Goal: Book appointment/travel/reservation

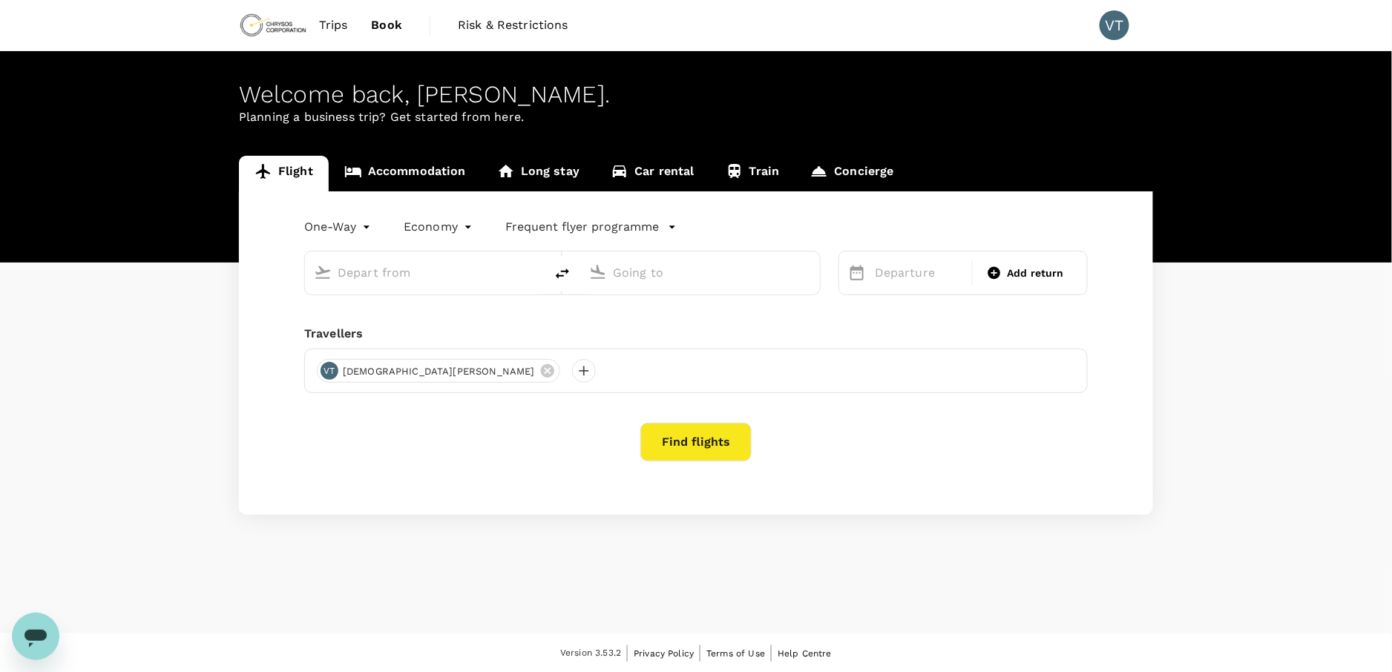
type input "Kalgoorlie, [GEOGRAPHIC_DATA] (any)"
type input "Adelaide (ADL)"
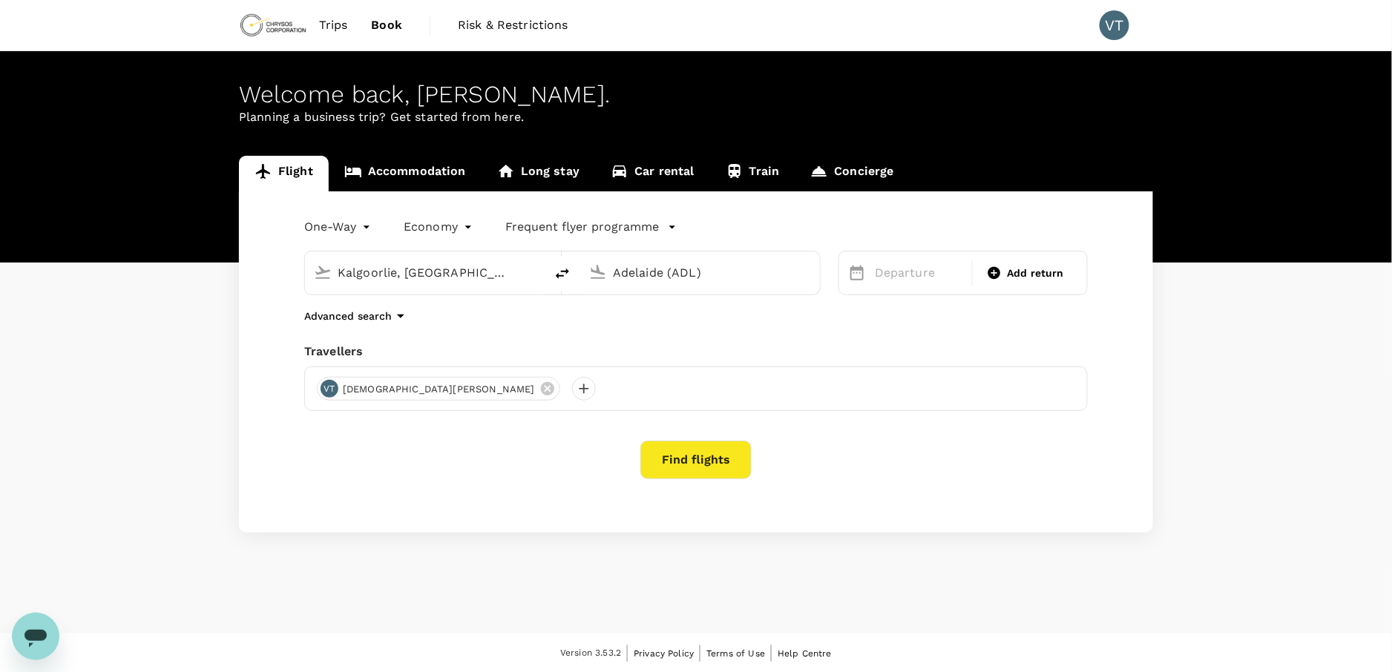
click at [560, 275] on icon "delete" at bounding box center [563, 274] width 18 height 18
type input "Adelaide (ADL)"
type input "Kalgoorlie, [GEOGRAPHIC_DATA] (any)"
click at [377, 234] on div "Adelaide (ADL) [GEOGRAPHIC_DATA], [GEOGRAPHIC_DATA] (any)" at bounding box center [553, 264] width 534 height 62
click at [349, 227] on body "Trips Book Risk & Restrictions VT Welcome back , [DEMOGRAPHIC_DATA] . Planning …" at bounding box center [696, 337] width 1392 height 674
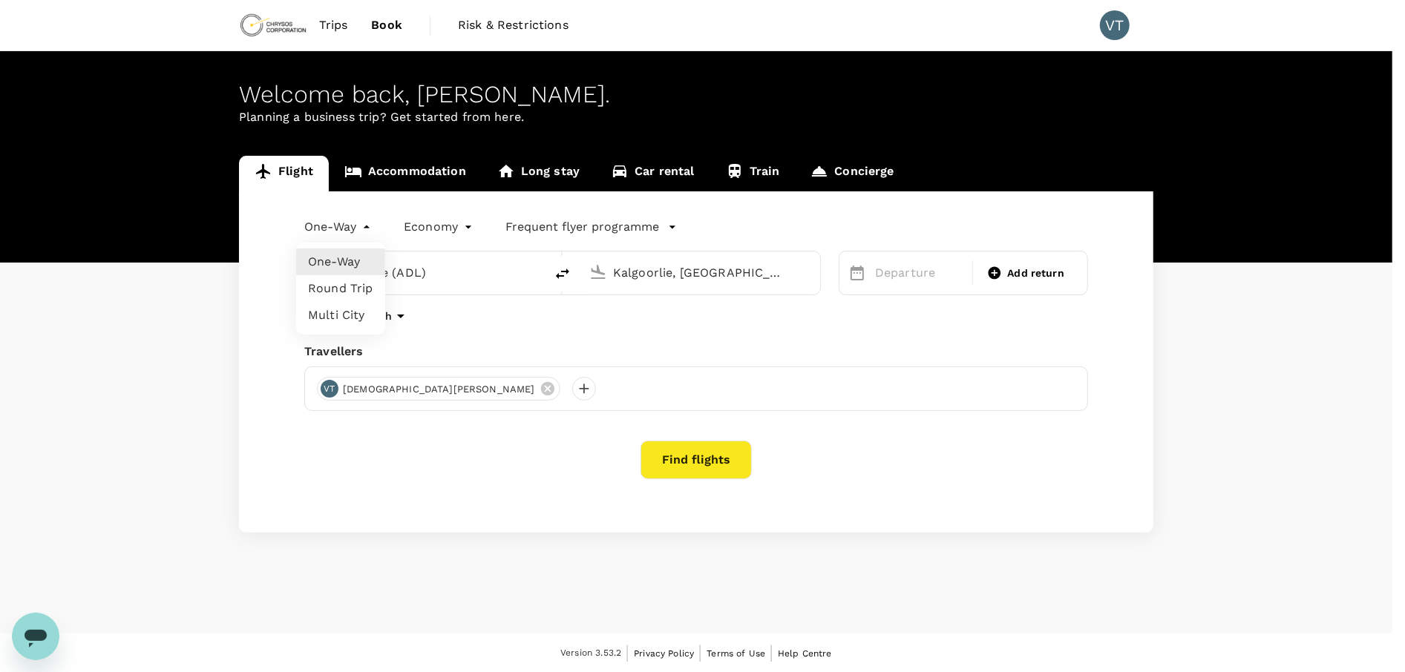
click at [355, 286] on li "Round Trip" at bounding box center [340, 288] width 89 height 27
type input "roundtrip"
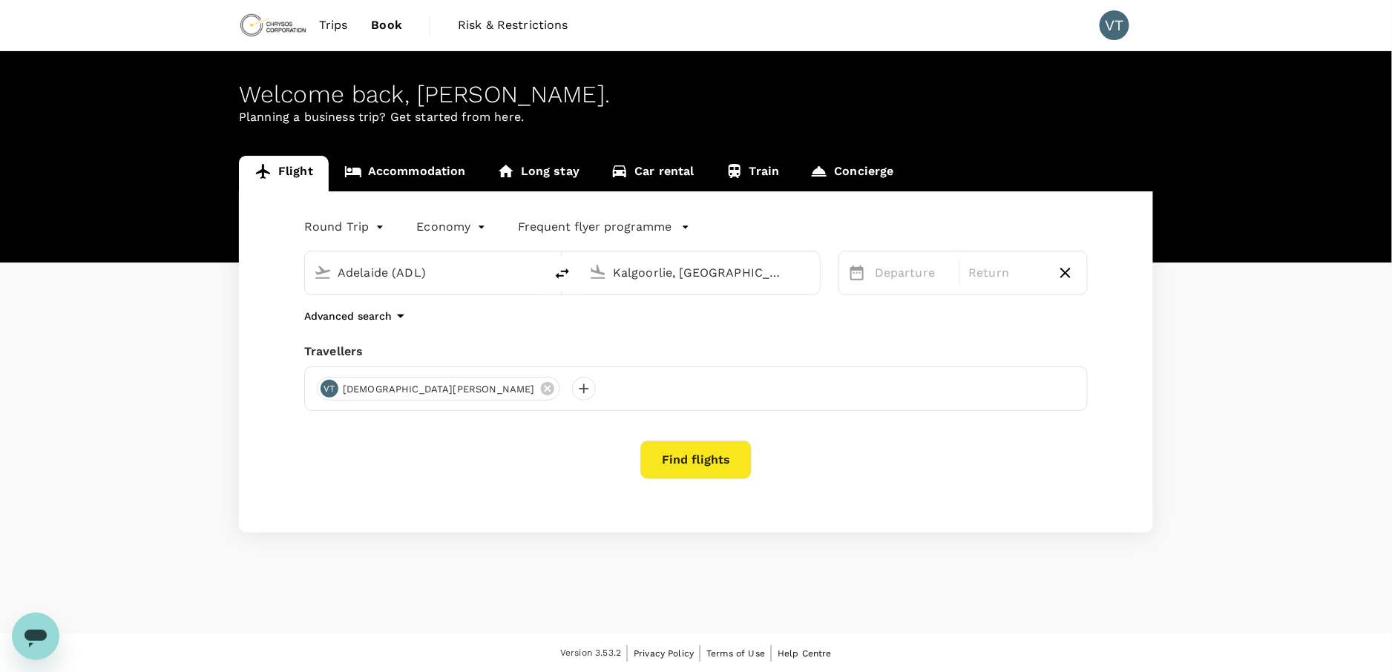
click at [642, 263] on input "Kalgoorlie, [GEOGRAPHIC_DATA] (any)" at bounding box center [701, 272] width 176 height 23
click at [695, 335] on p "[GEOGRAPHIC_DATA]" at bounding box center [722, 330] width 261 height 15
type input "[GEOGRAPHIC_DATA] ([GEOGRAPHIC_DATA])"
click at [890, 492] on div "27" at bounding box center [897, 487] width 28 height 28
click at [978, 491] on div "30" at bounding box center [982, 487] width 28 height 28
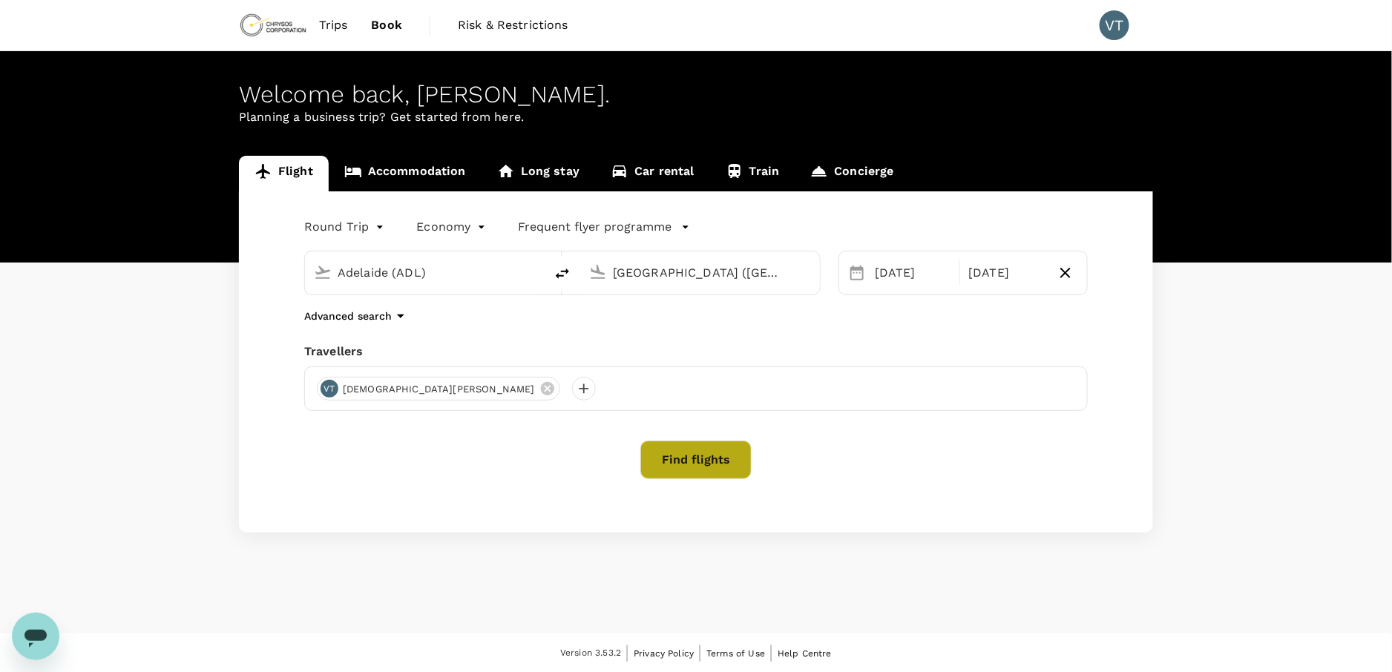
click at [729, 470] on button "Find flights" at bounding box center [695, 460] width 111 height 39
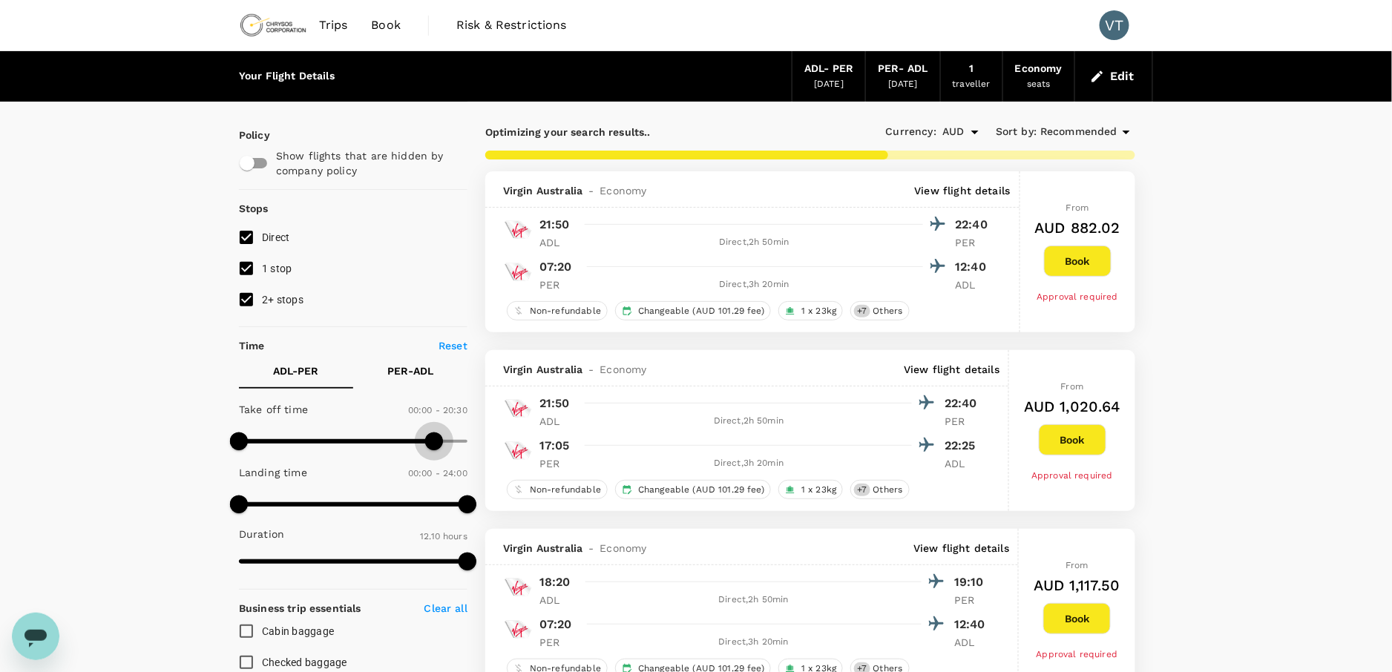
type input "1440"
drag, startPoint x: 467, startPoint y: 442, endPoint x: 484, endPoint y: 440, distance: 16.5
click at [476, 440] on span at bounding box center [468, 442] width 18 height 18
type input "1440"
drag, startPoint x: 469, startPoint y: 511, endPoint x: 532, endPoint y: 508, distance: 63.1
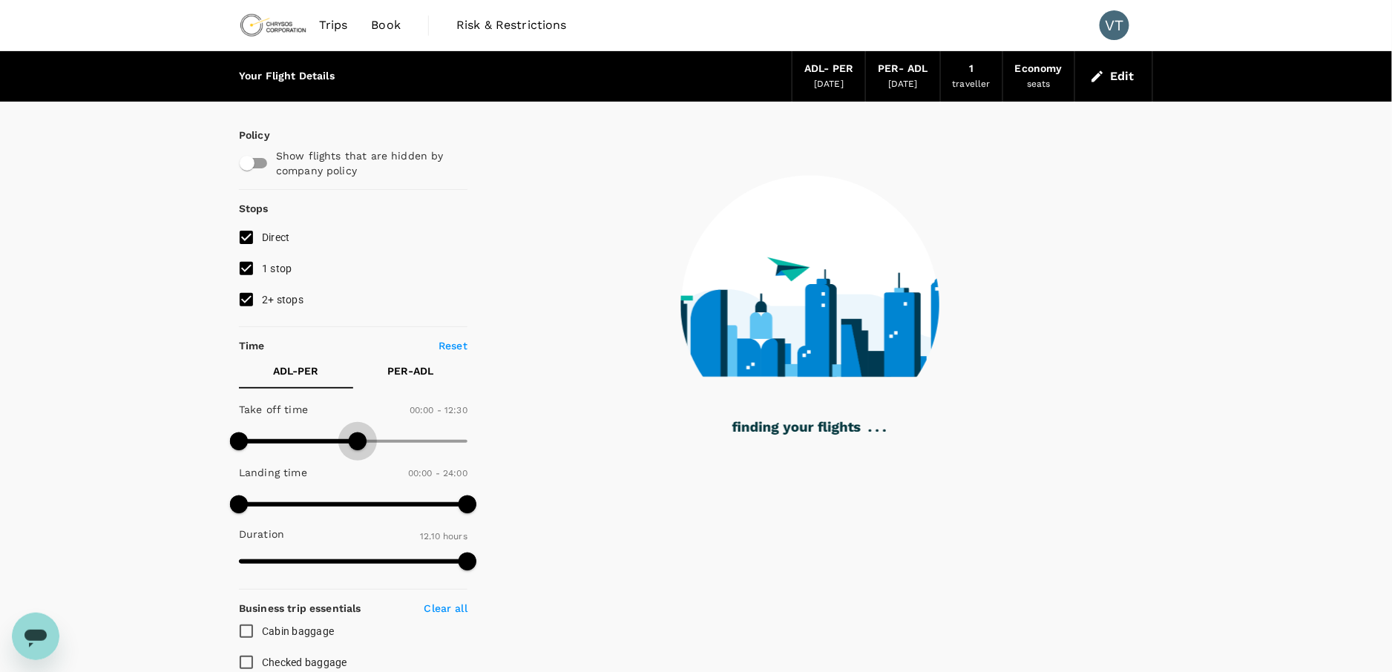
type input "720"
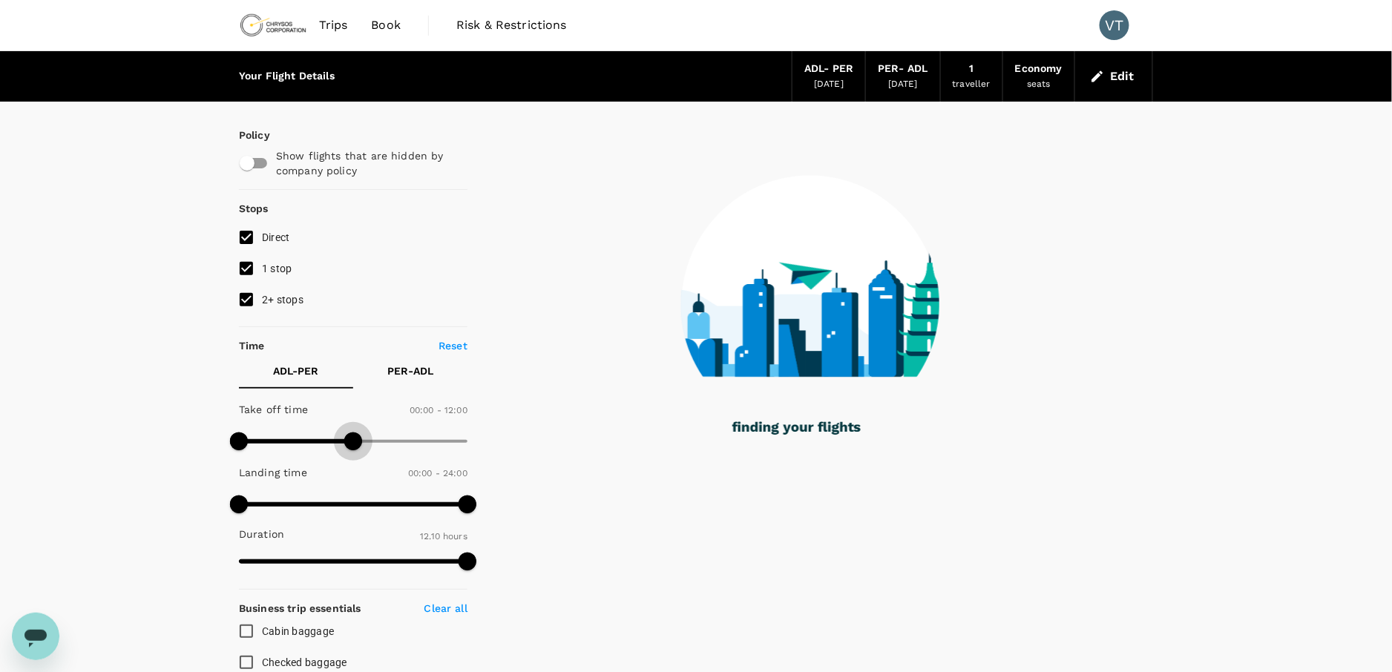
drag, startPoint x: 467, startPoint y: 440, endPoint x: 352, endPoint y: 450, distance: 115.5
click at [352, 450] on span at bounding box center [353, 442] width 18 height 18
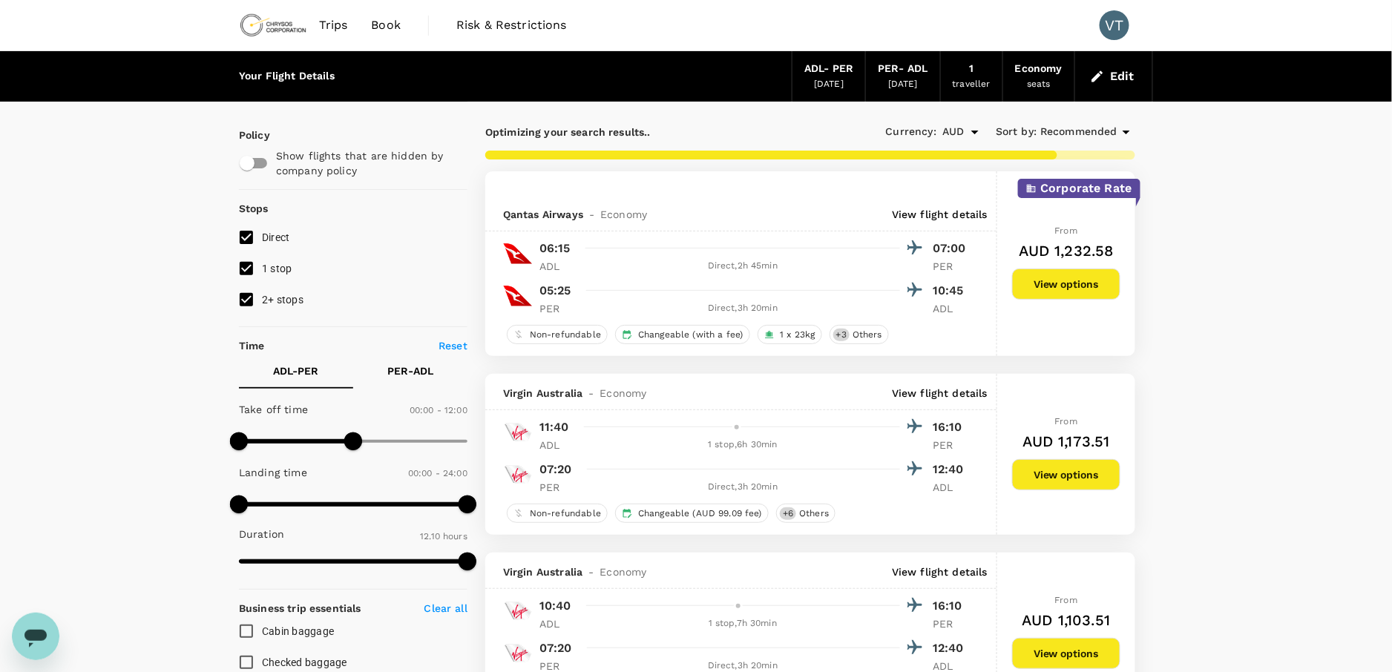
type input "775"
click at [409, 380] on button "PER - ADL" at bounding box center [410, 371] width 114 height 36
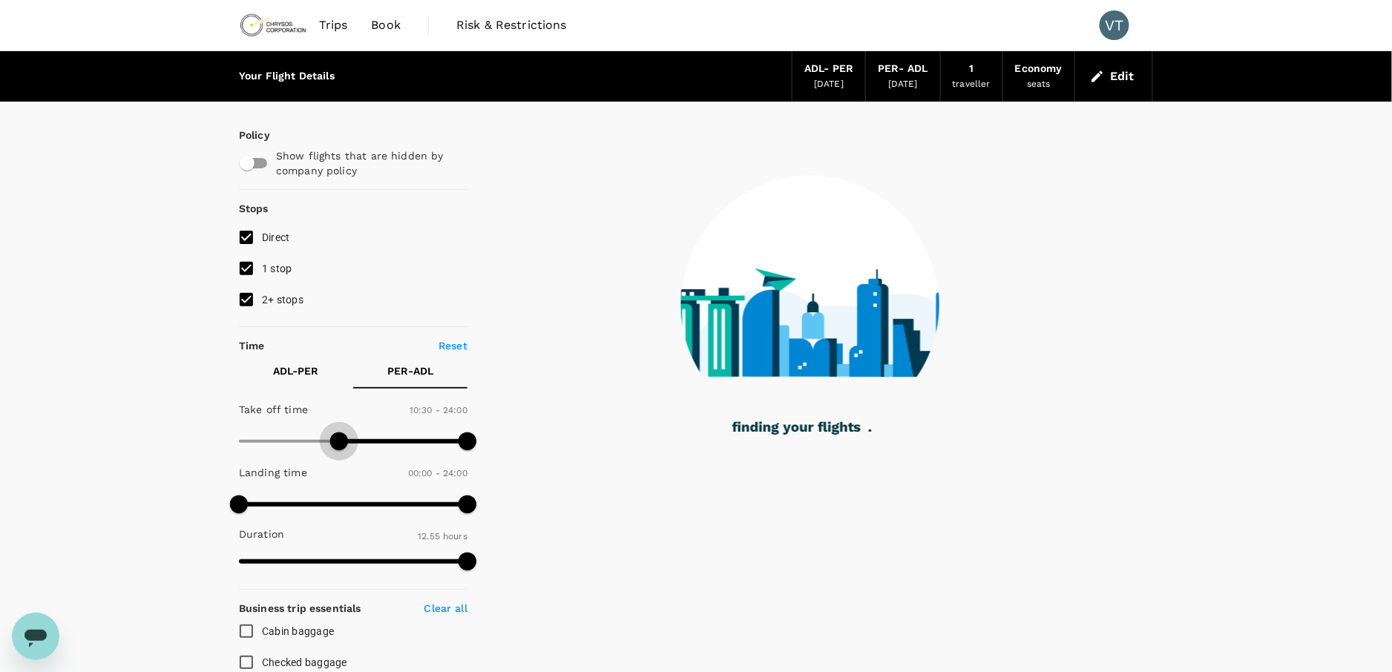
type input "570"
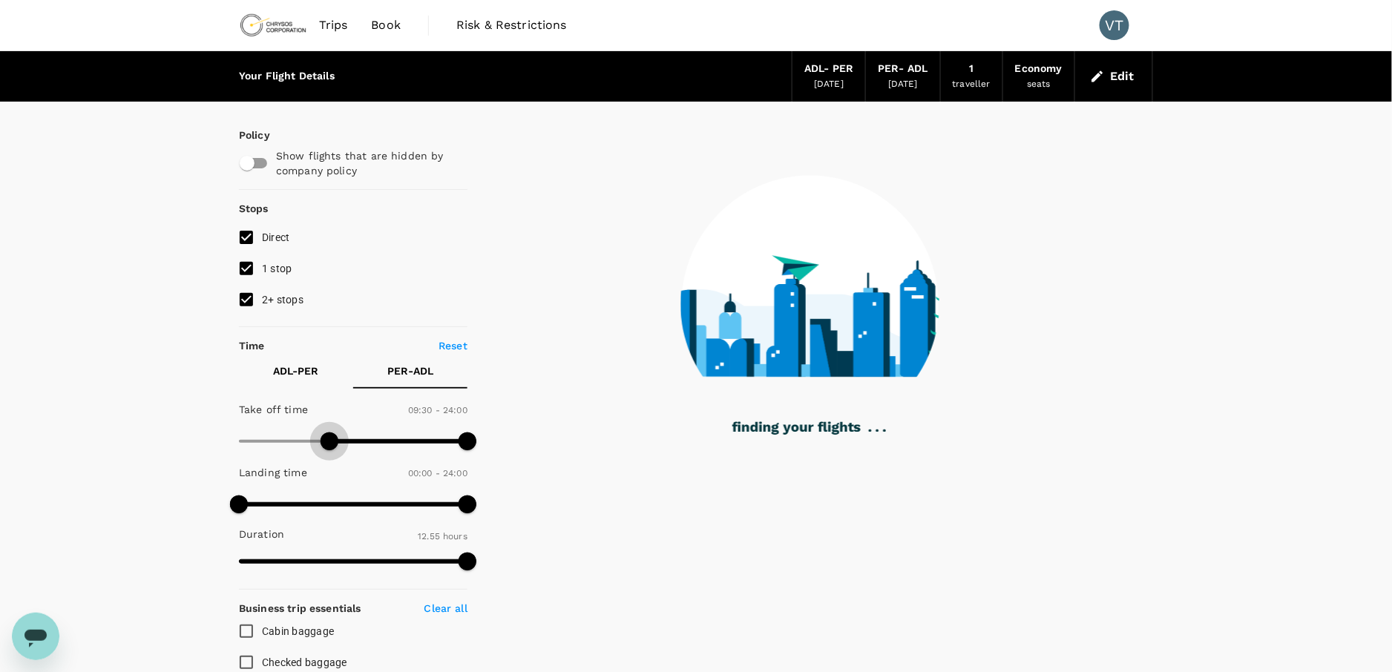
drag, startPoint x: 236, startPoint y: 438, endPoint x: 331, endPoint y: 446, distance: 95.3
click at [331, 446] on span at bounding box center [330, 442] width 18 height 18
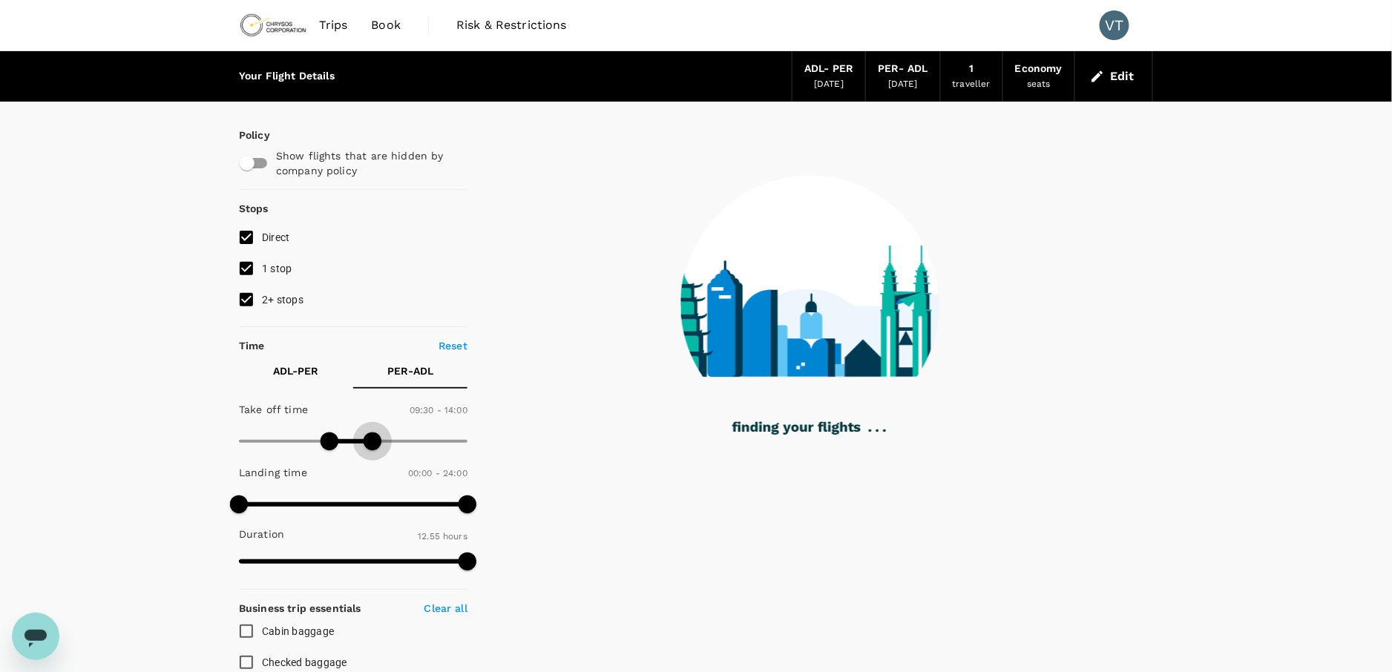
drag, startPoint x: 465, startPoint y: 446, endPoint x: 375, endPoint y: 442, distance: 90.6
click at [375, 442] on span at bounding box center [373, 442] width 18 height 18
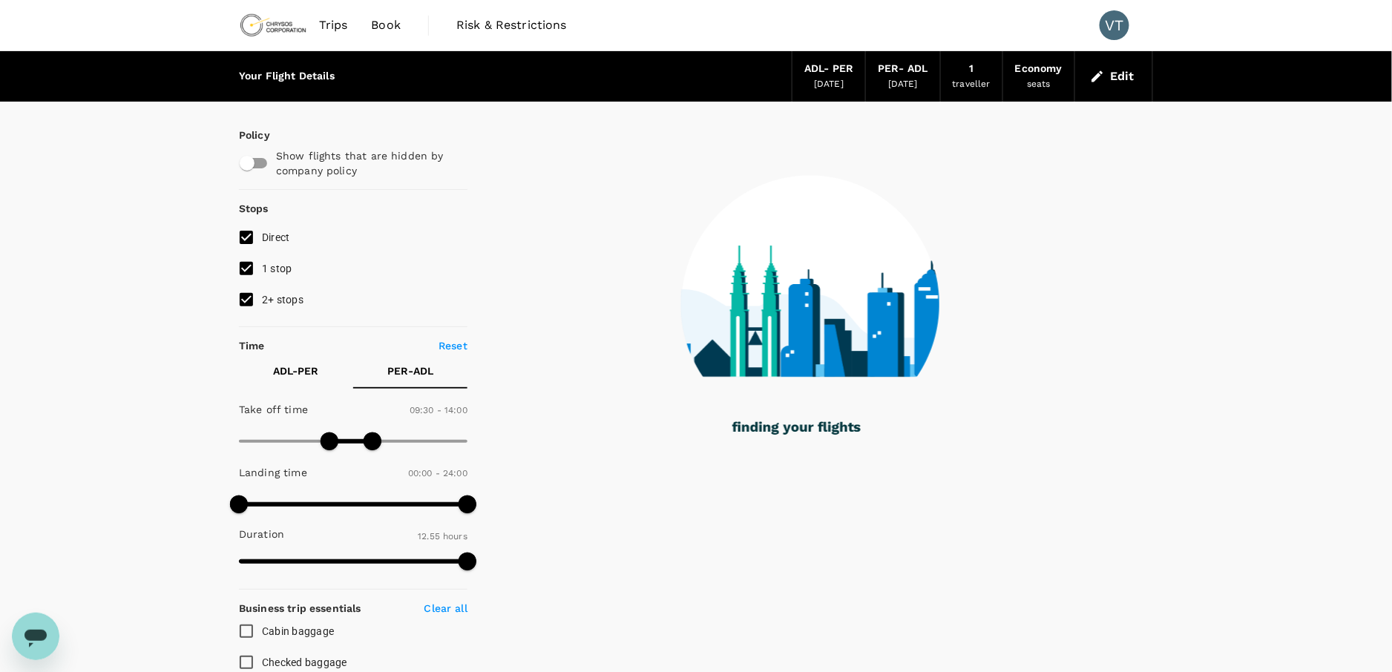
click at [117, 424] on div "Your Flight Details ADL - PER [DATE] PER - ADL [DATE] 1 traveller Economy seats…" at bounding box center [696, 618] width 1392 height 1134
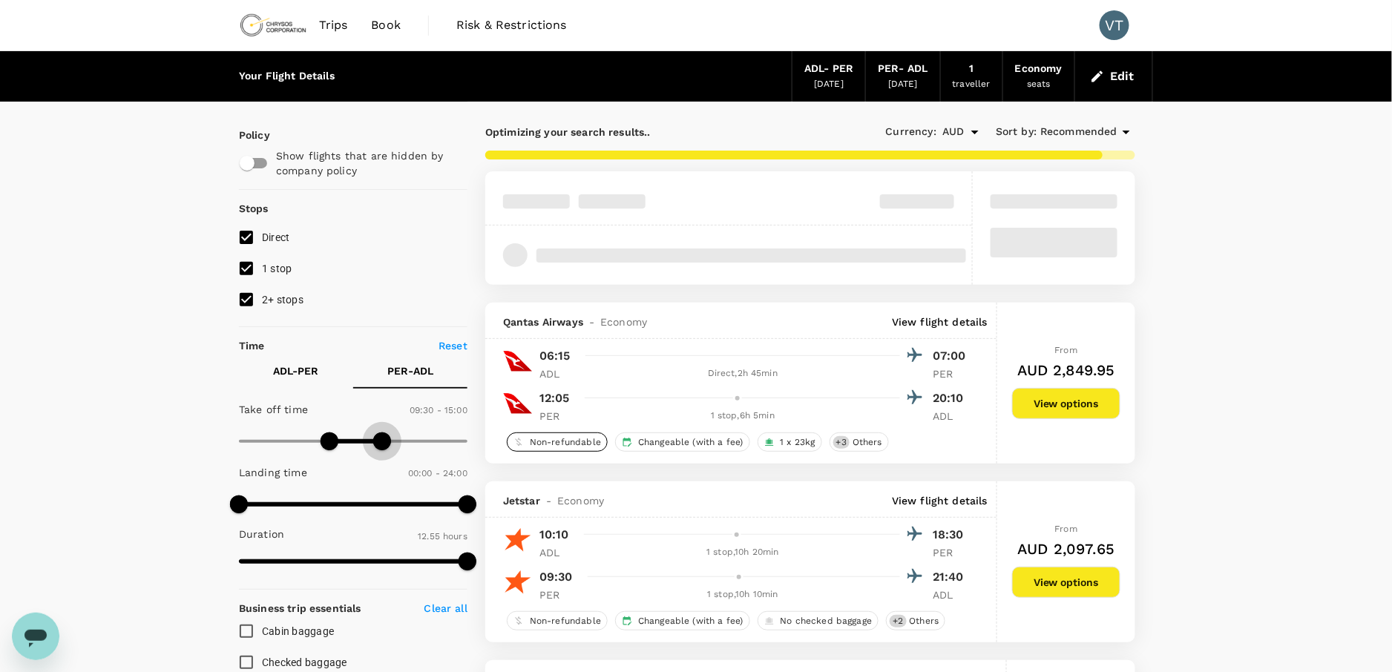
type input "1440"
drag, startPoint x: 367, startPoint y: 442, endPoint x: 442, endPoint y: 450, distance: 74.7
type input "0"
drag, startPoint x: 322, startPoint y: 440, endPoint x: 119, endPoint y: 450, distance: 202.8
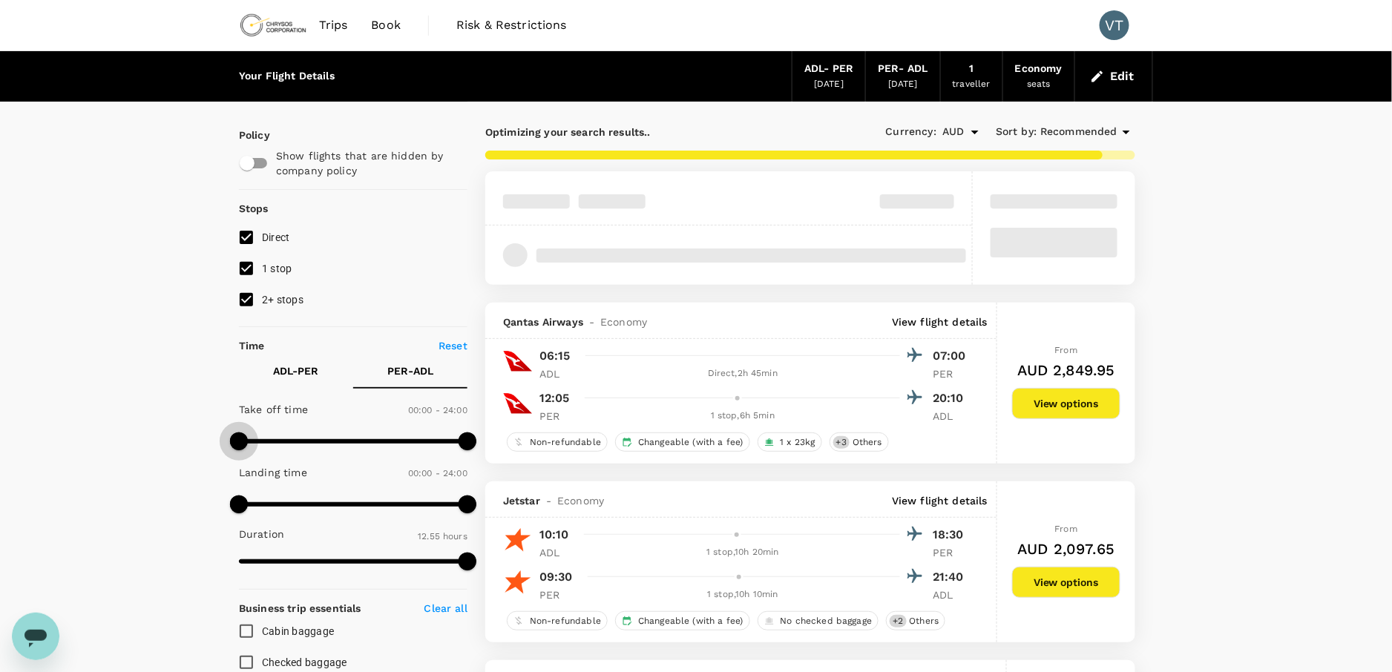
type input "1080"
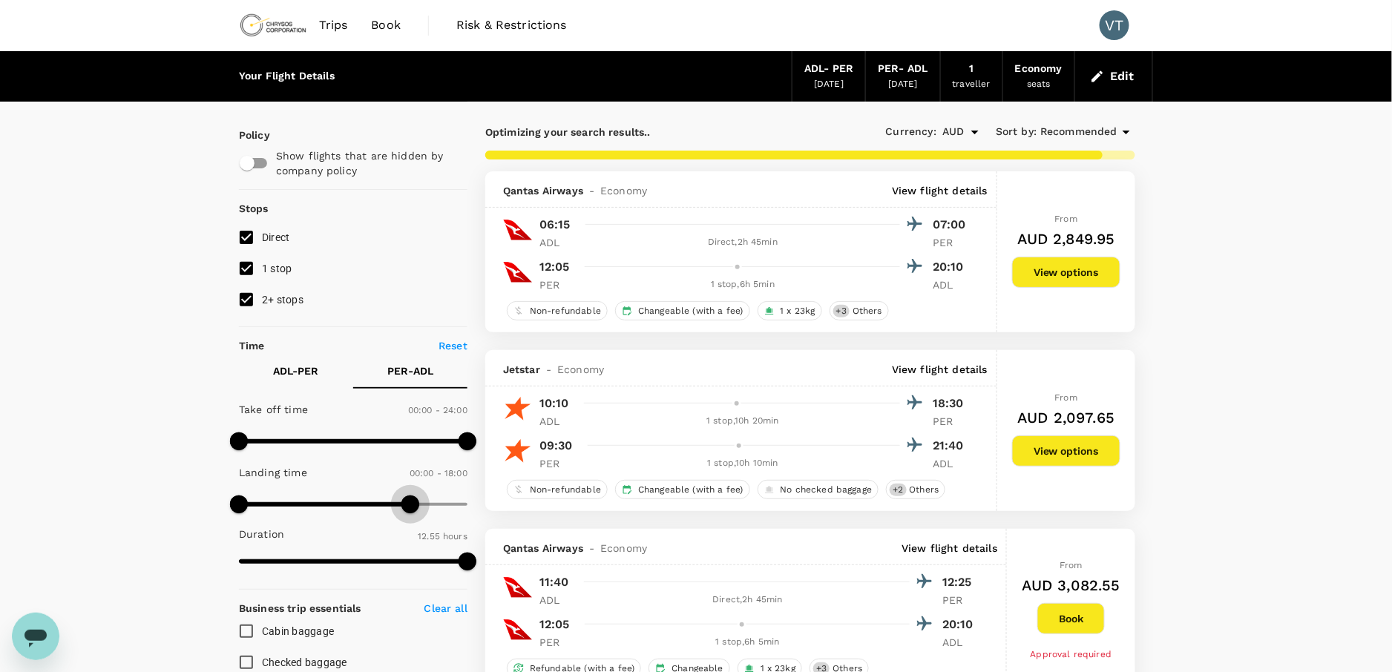
drag, startPoint x: 465, startPoint y: 508, endPoint x: 412, endPoint y: 505, distance: 52.8
click at [412, 505] on span at bounding box center [410, 505] width 18 height 18
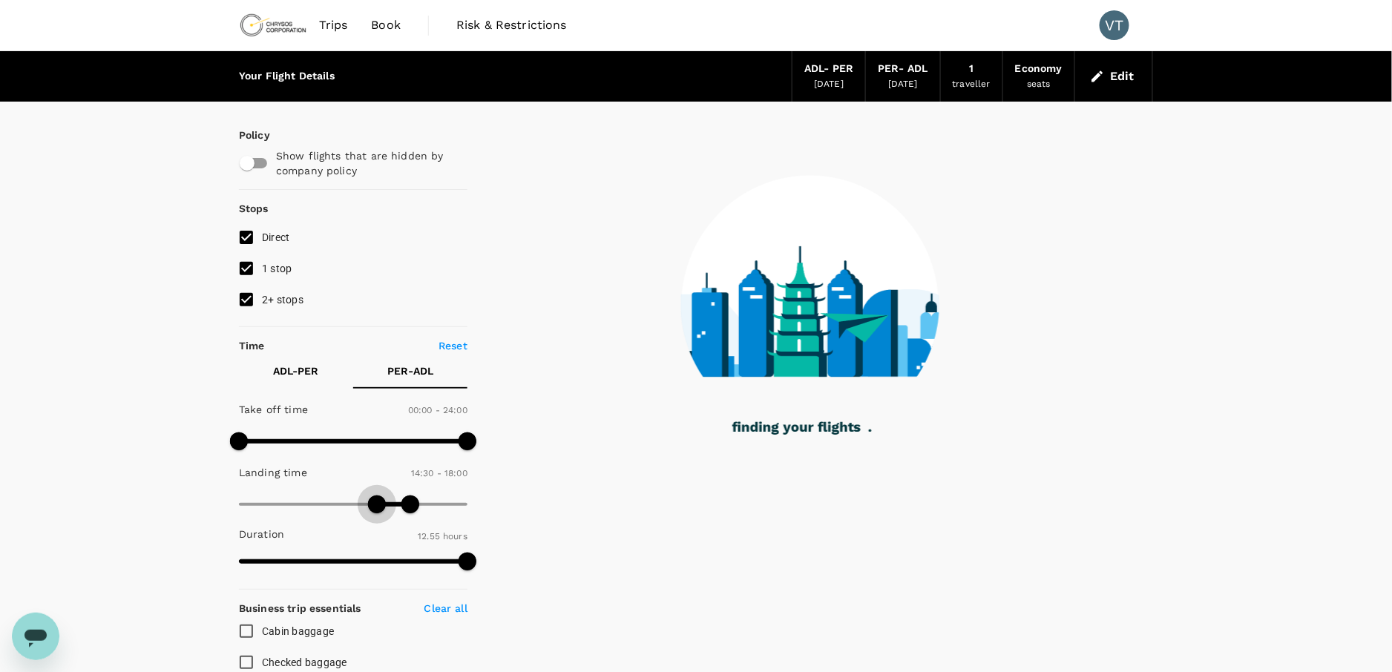
drag, startPoint x: 237, startPoint y: 507, endPoint x: 378, endPoint y: 512, distance: 141.1
click at [378, 512] on span at bounding box center [377, 505] width 18 height 18
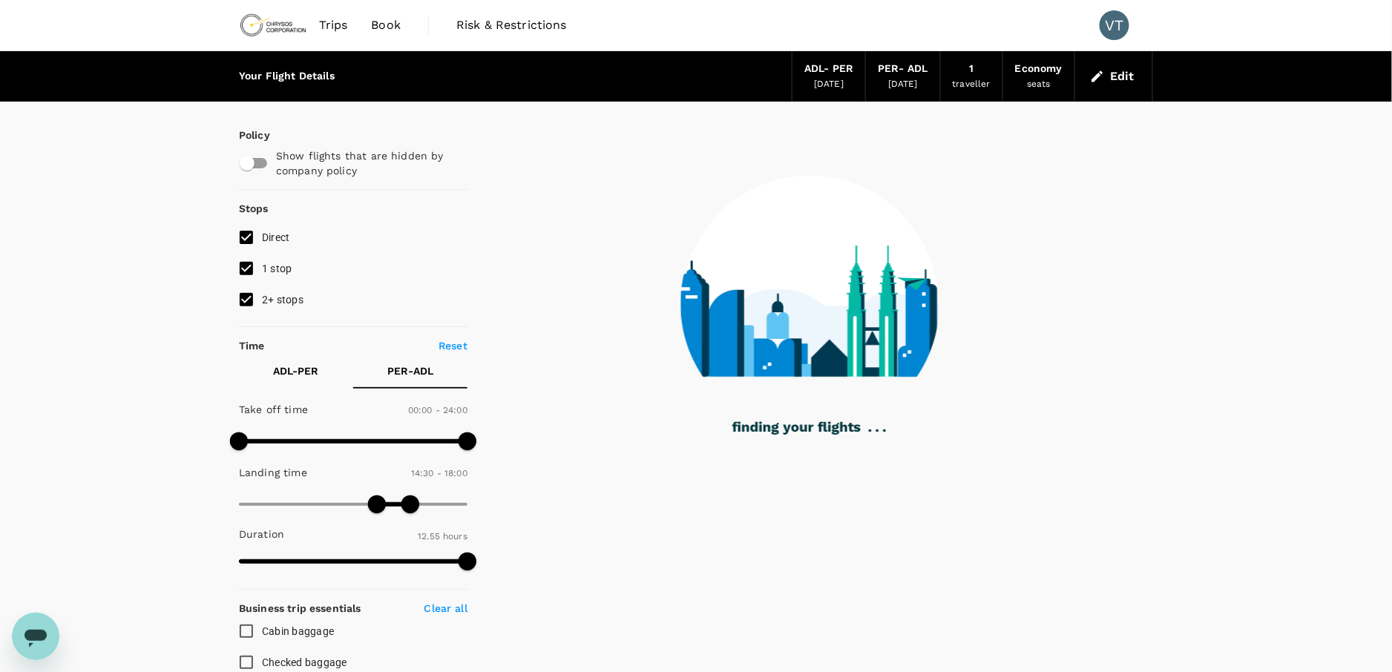
click at [137, 436] on div "Your Flight Details ADL - PER [DATE] PER - ADL [DATE] 1 traveller Economy seats…" at bounding box center [696, 618] width 1392 height 1134
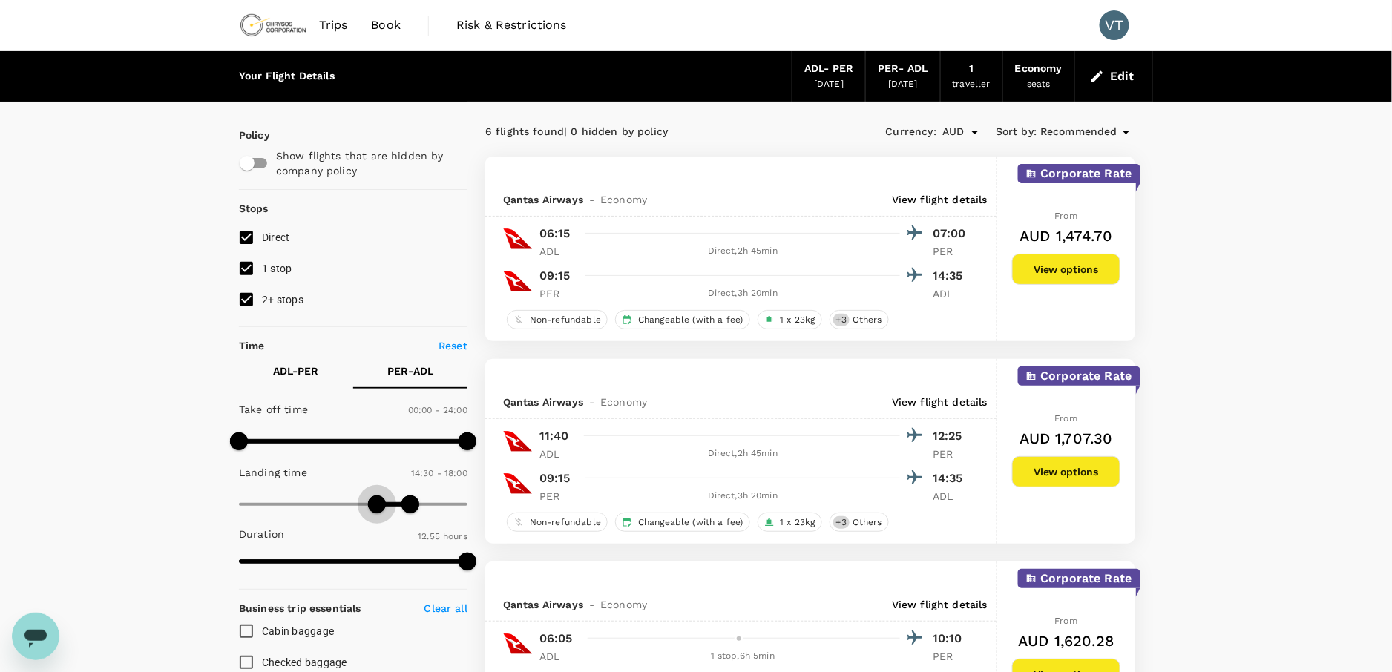
type input "900"
click at [381, 512] on span at bounding box center [382, 505] width 18 height 18
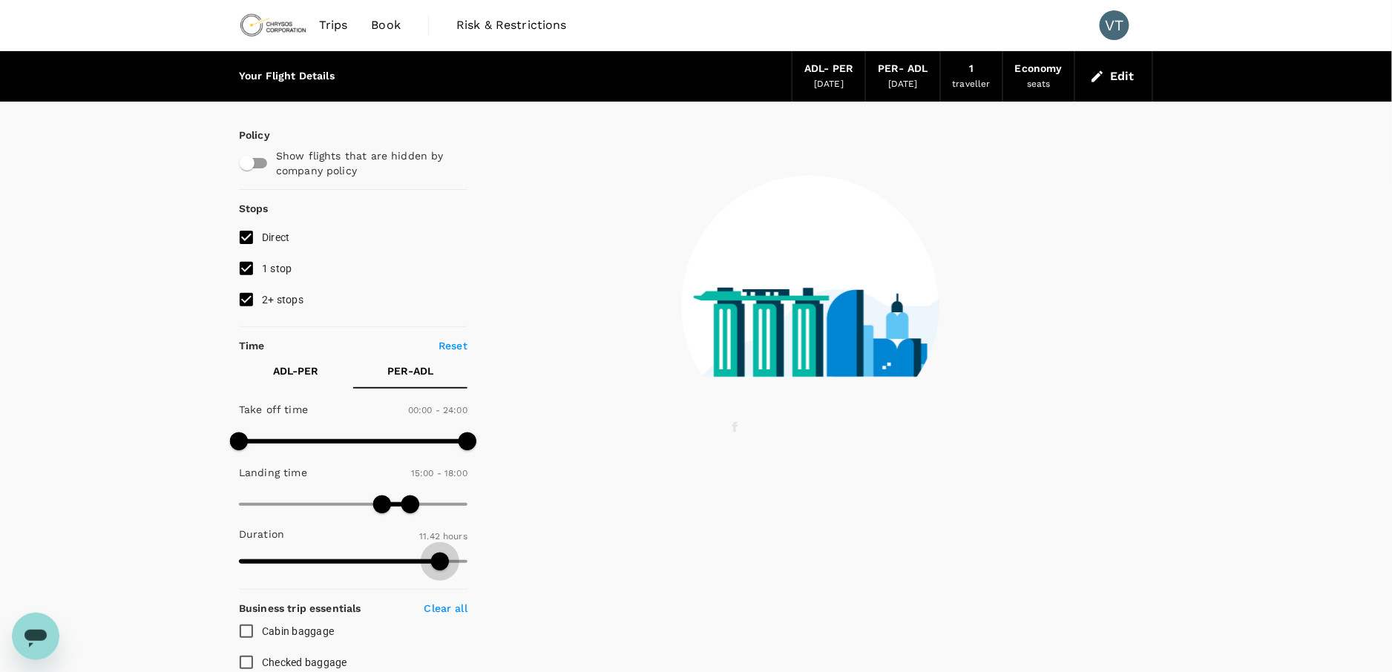
type input "775"
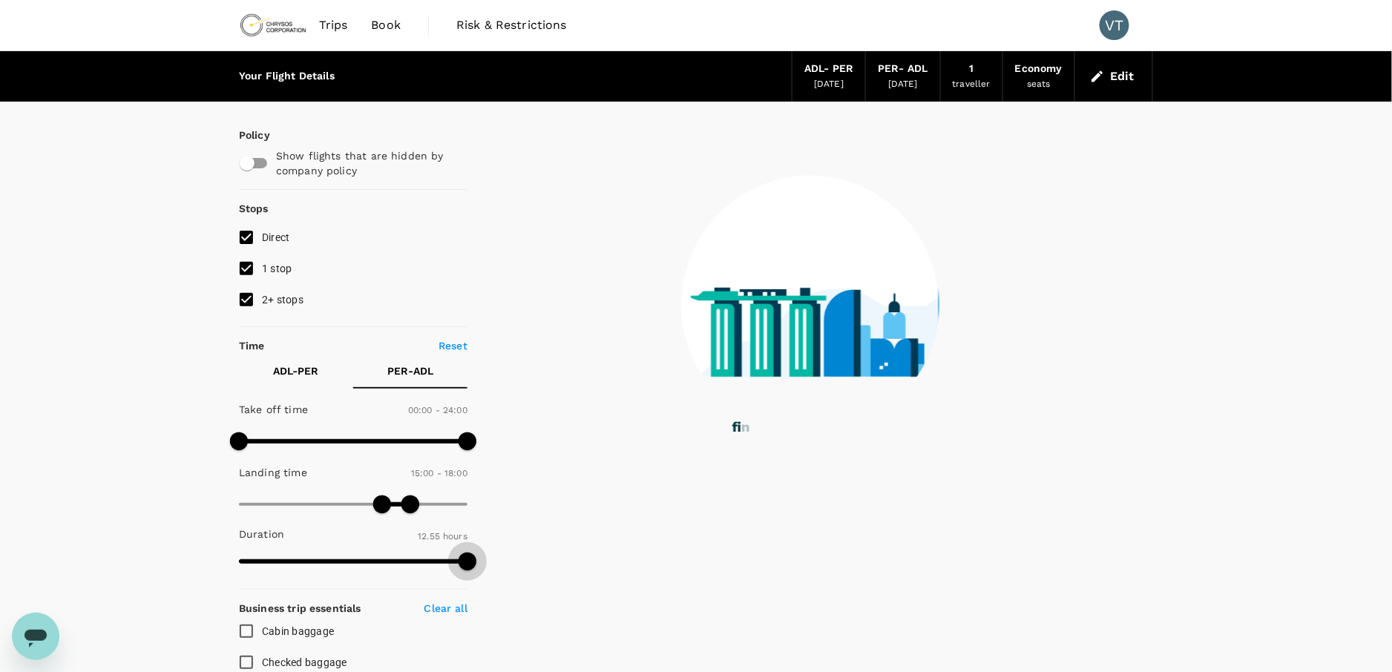
drag, startPoint x: 465, startPoint y: 558, endPoint x: 517, endPoint y: 570, distance: 53.3
click at [513, 568] on div "Policy Show flights that are hidden by company policy Stops Direct 1 stop 2+ st…" at bounding box center [696, 632] width 914 height 1060
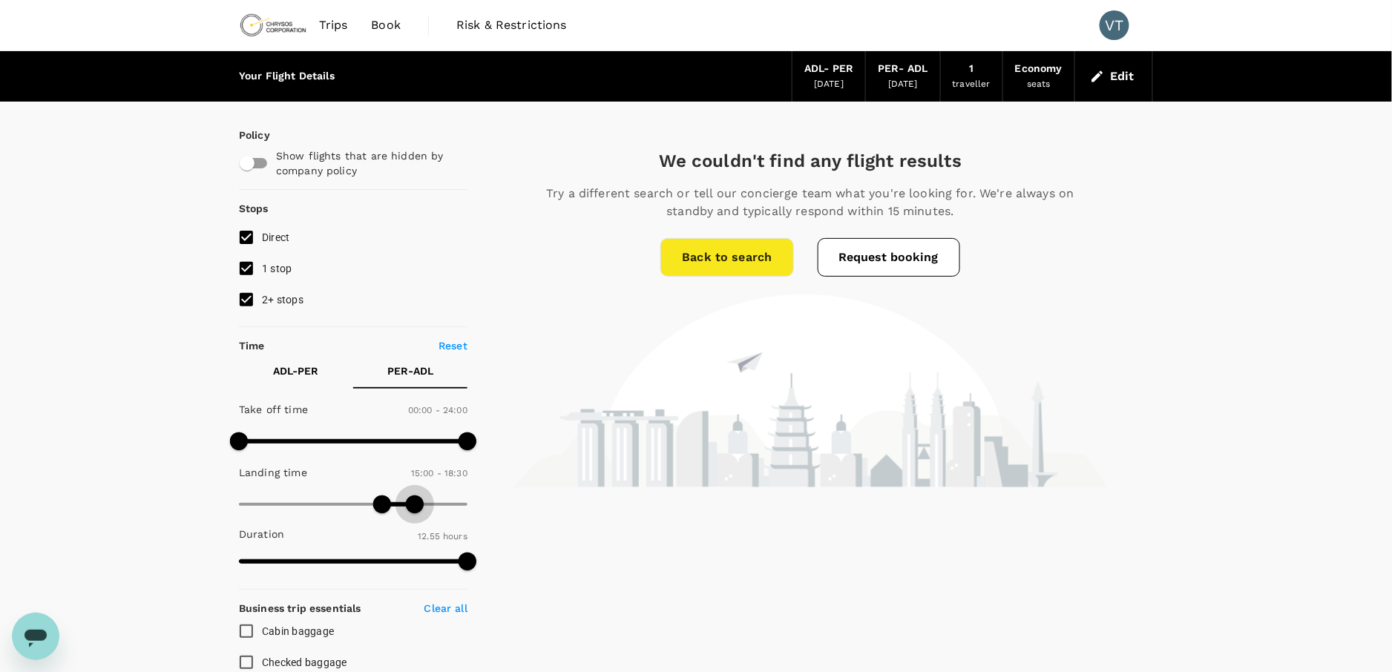
type input "1140"
drag, startPoint x: 408, startPoint y: 513, endPoint x: 418, endPoint y: 513, distance: 9.6
click at [418, 513] on span at bounding box center [420, 505] width 18 height 18
click at [373, 507] on span at bounding box center [373, 505] width 18 height 18
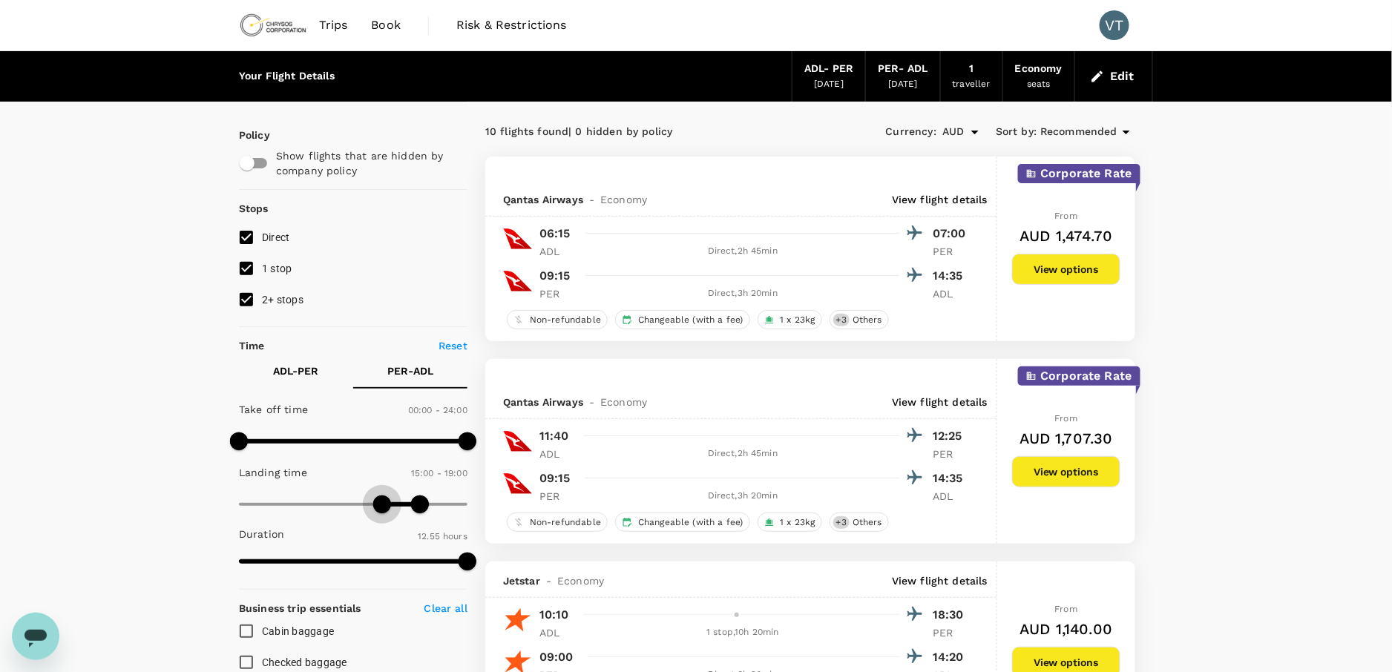
type input "930"
drag, startPoint x: 379, startPoint y: 505, endPoint x: 387, endPoint y: 508, distance: 8.0
click at [387, 508] on span at bounding box center [387, 505] width 18 height 18
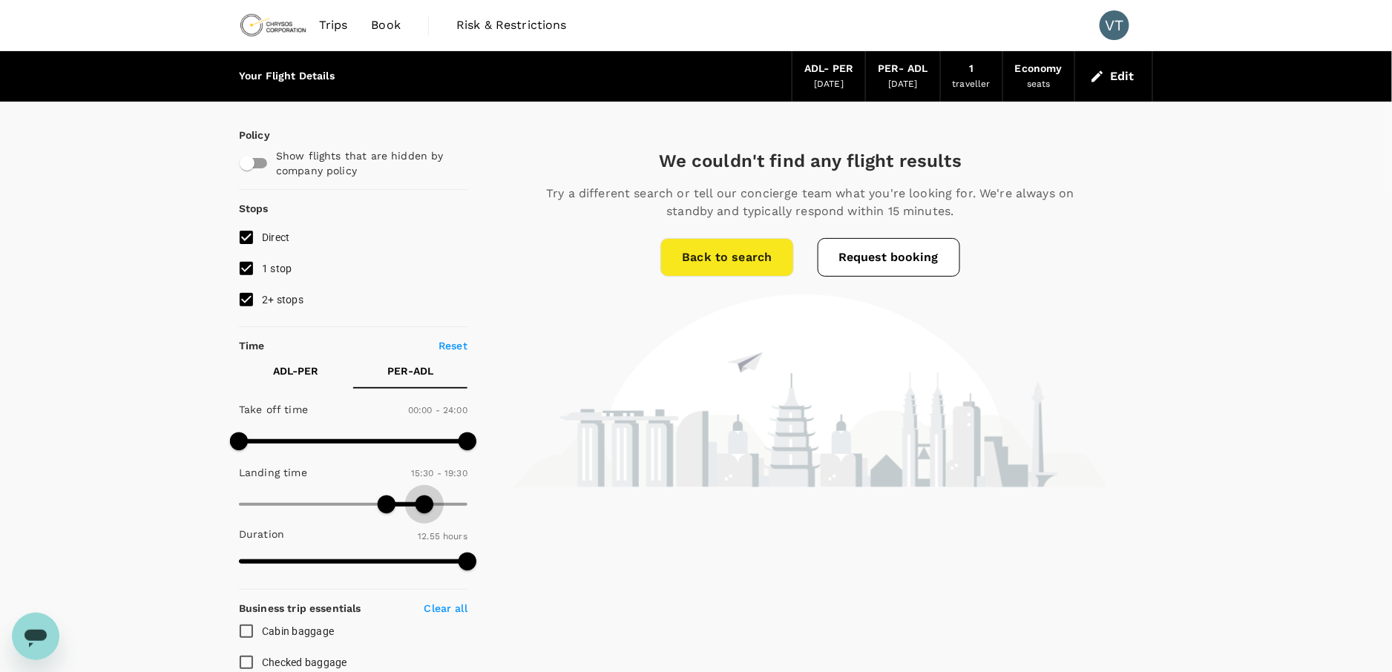
type input "1200"
click at [430, 508] on span at bounding box center [430, 505] width 18 height 18
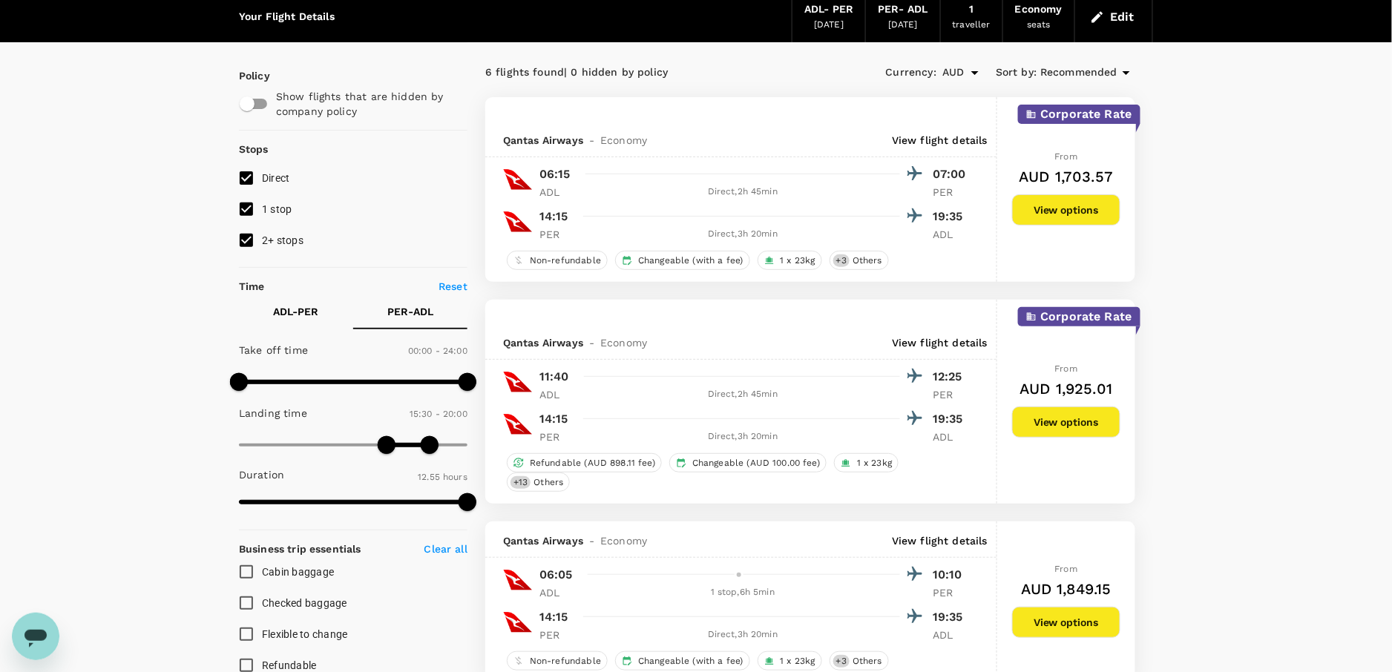
scroll to position [82, 0]
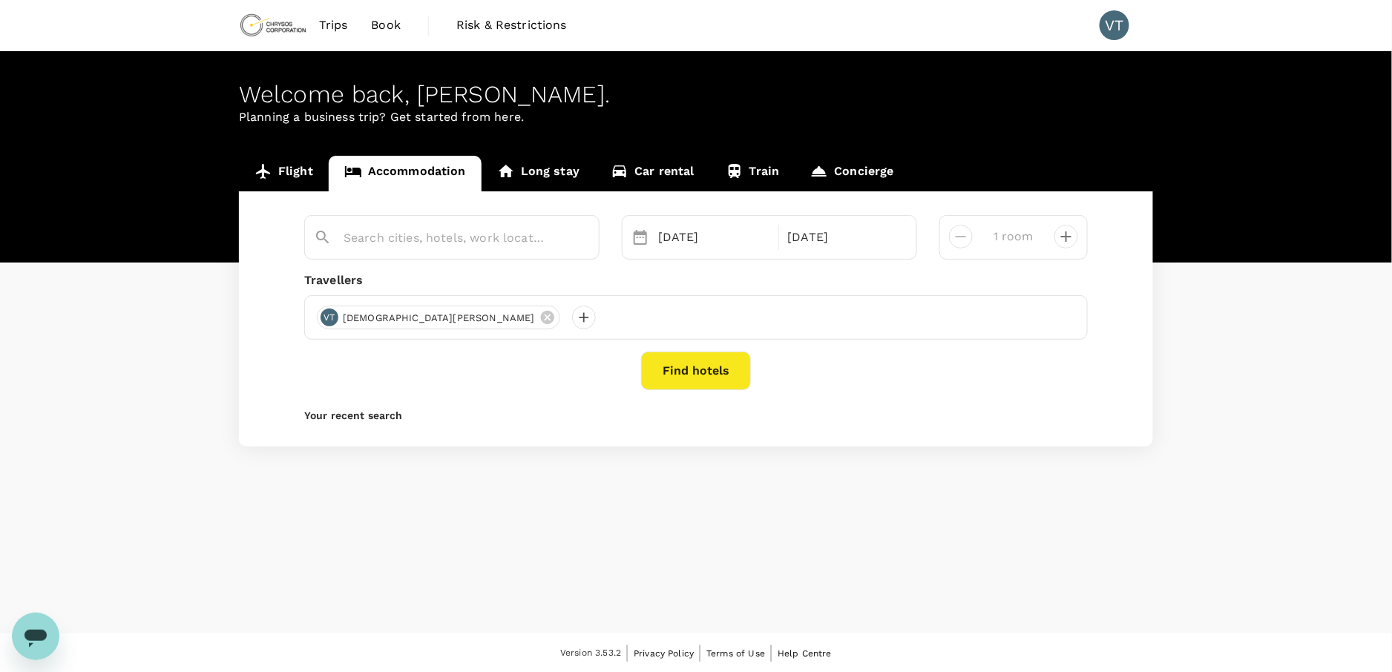
type input "[GEOGRAPHIC_DATA]"
click at [693, 234] on div "[DATE]" at bounding box center [713, 238] width 123 height 30
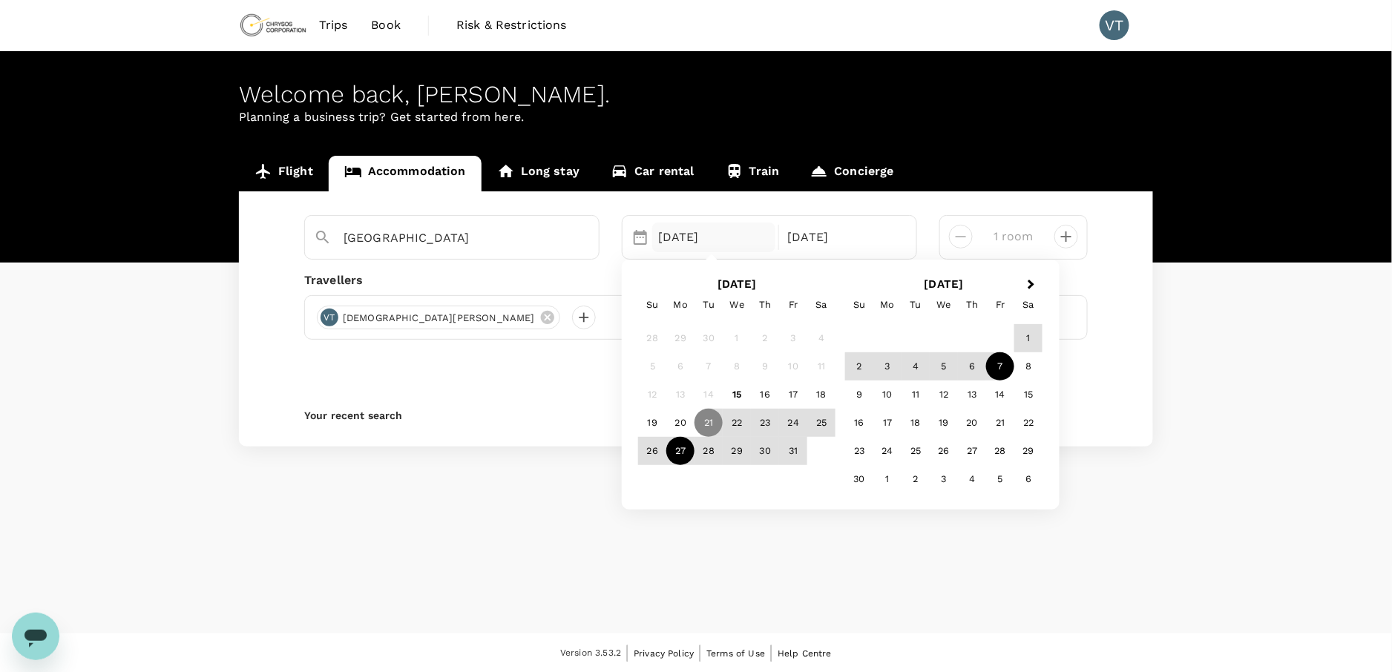
click at [670, 454] on div "27" at bounding box center [680, 451] width 28 height 28
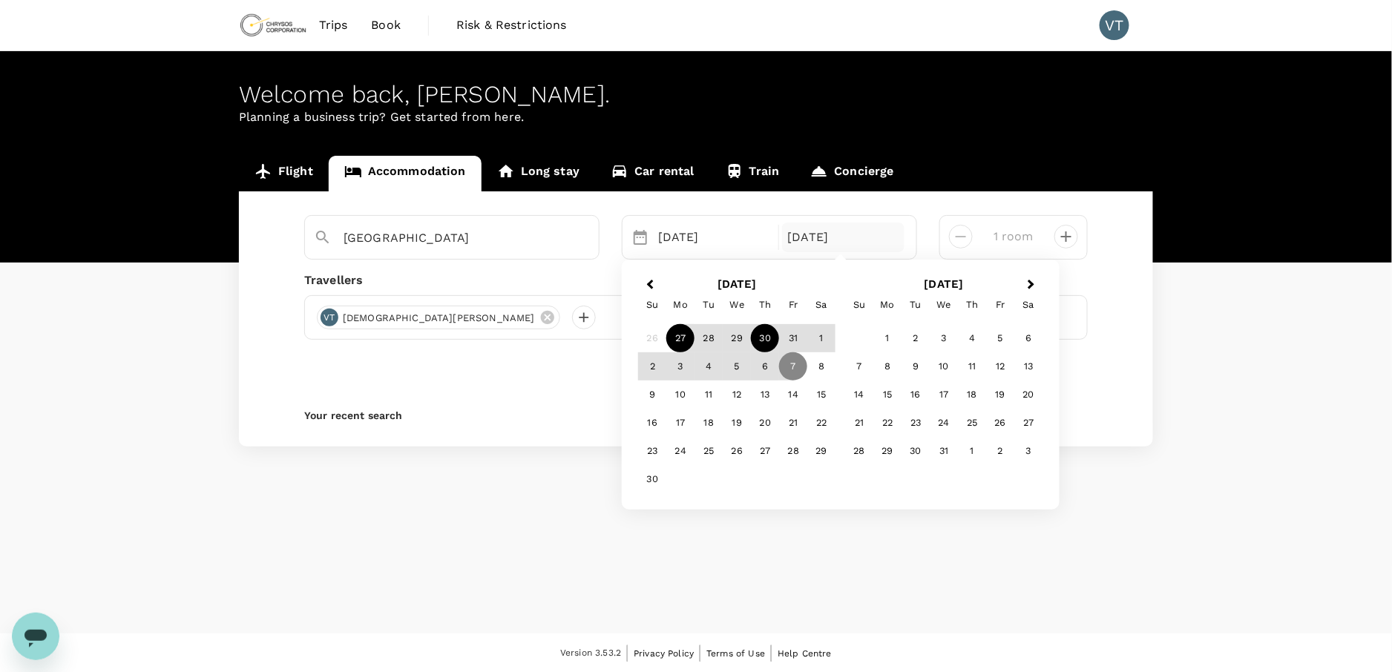
click at [763, 335] on div "30" at bounding box center [765, 338] width 28 height 28
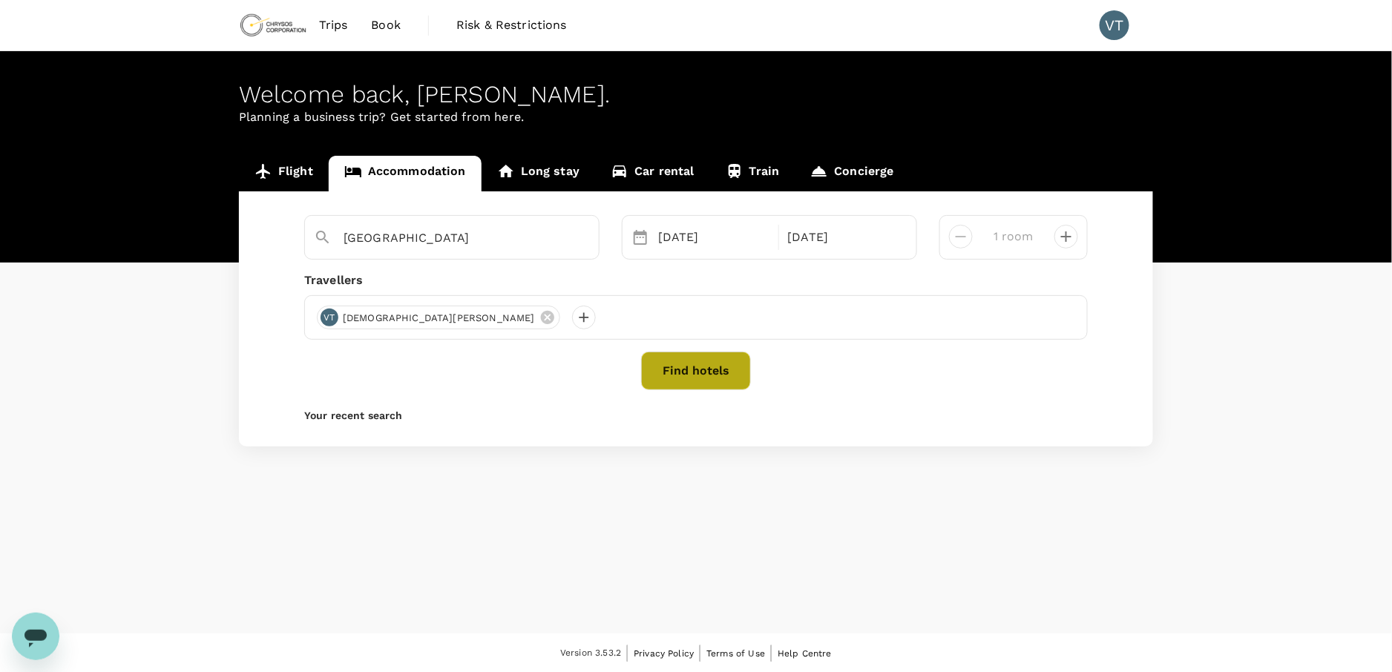
click at [718, 382] on button "Find hotels" at bounding box center [696, 371] width 110 height 39
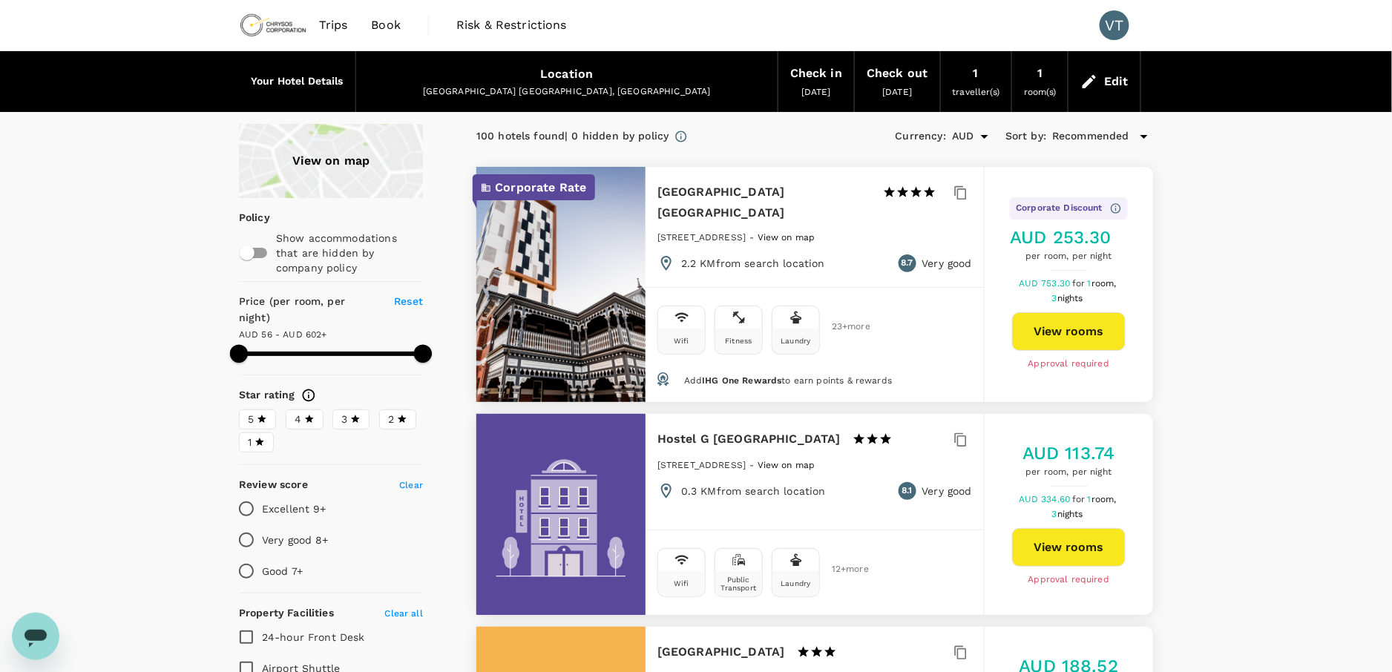
click at [351, 165] on div "View on map" at bounding box center [331, 161] width 184 height 74
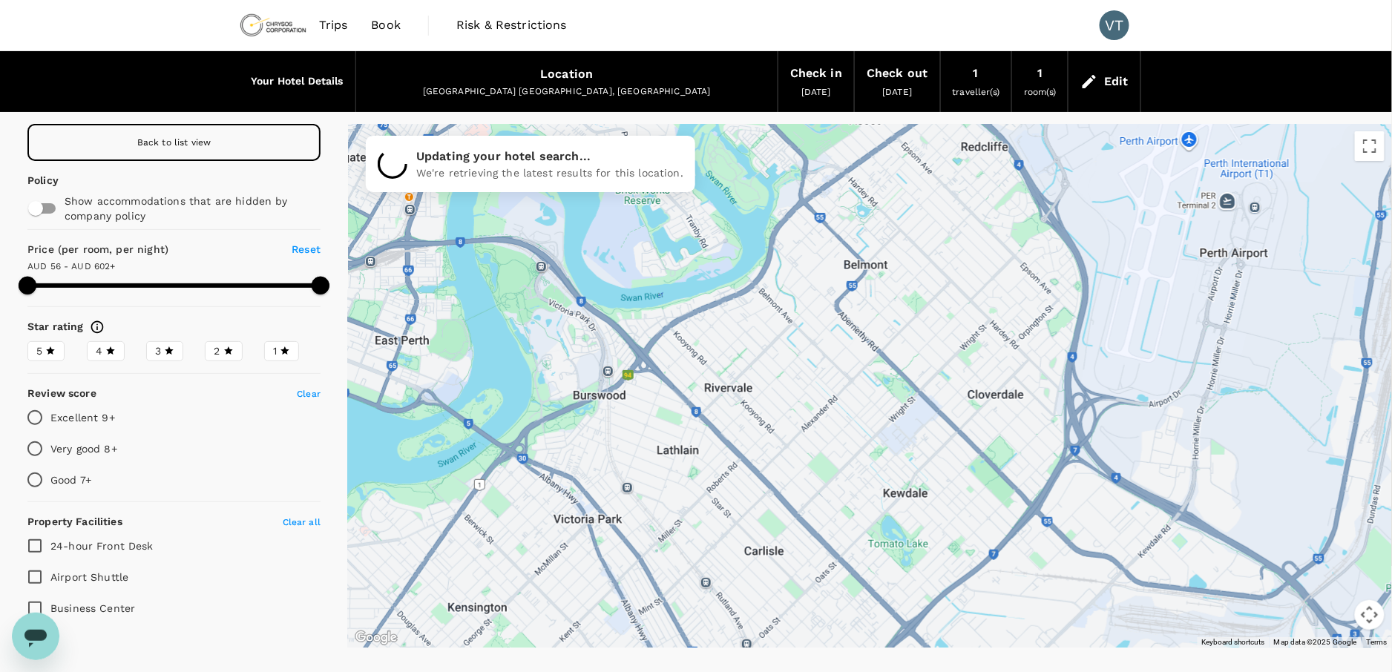
drag, startPoint x: 1253, startPoint y: 512, endPoint x: 430, endPoint y: 384, distance: 832.0
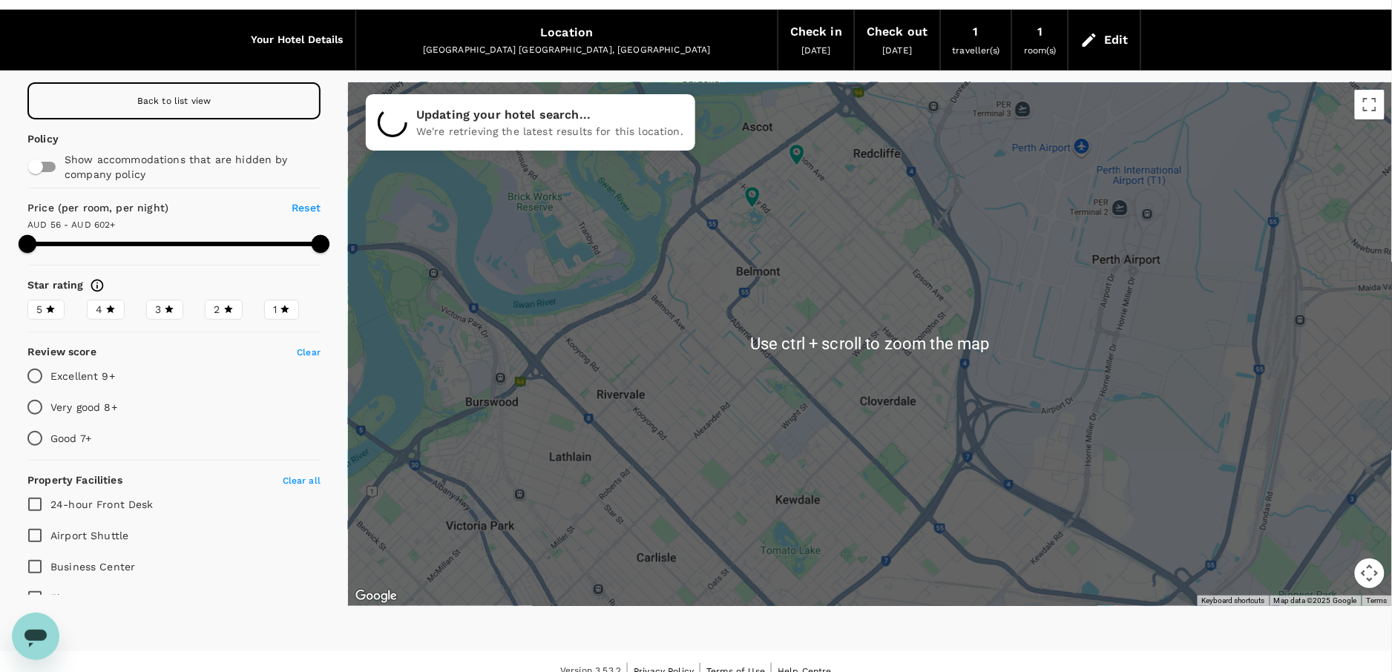
scroll to position [60, 0]
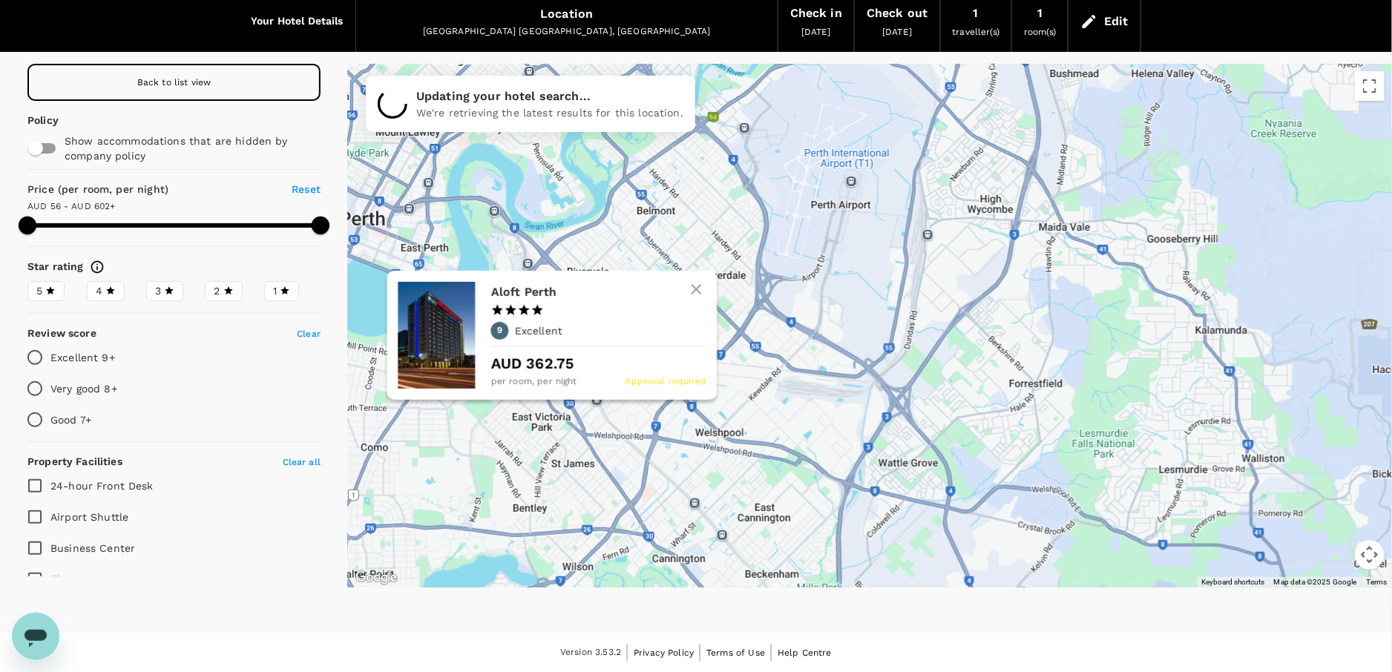
drag, startPoint x: 635, startPoint y: 366, endPoint x: 558, endPoint y: 270, distance: 123.0
click at [558, 270] on div "Aloft Perth 1 Star 2 Stars 3 Stars 4 Stars 5 Stars 9 Excellent AUD 362.75 per r…" at bounding box center [870, 326] width 1044 height 524
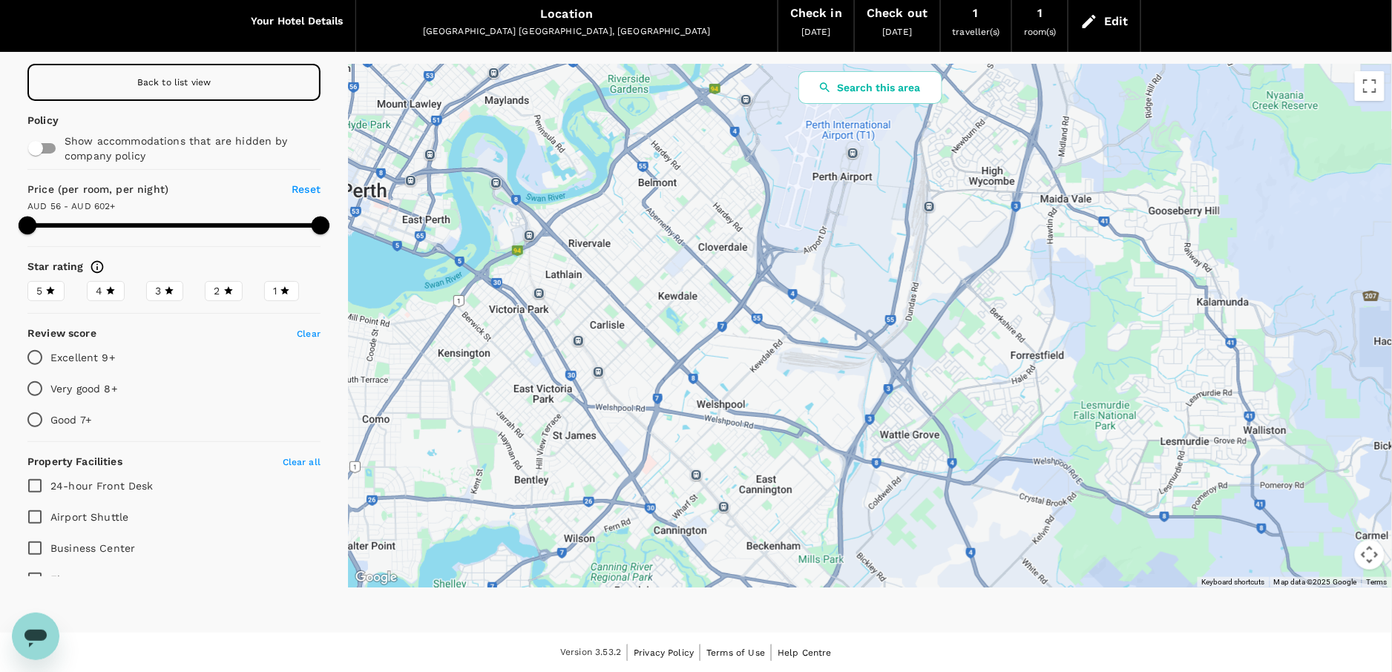
drag, startPoint x: 777, startPoint y: 208, endPoint x: 778, endPoint y: 178, distance: 29.7
click at [778, 178] on div at bounding box center [870, 326] width 1044 height 524
click at [849, 94] on button "Search this area" at bounding box center [870, 87] width 144 height 33
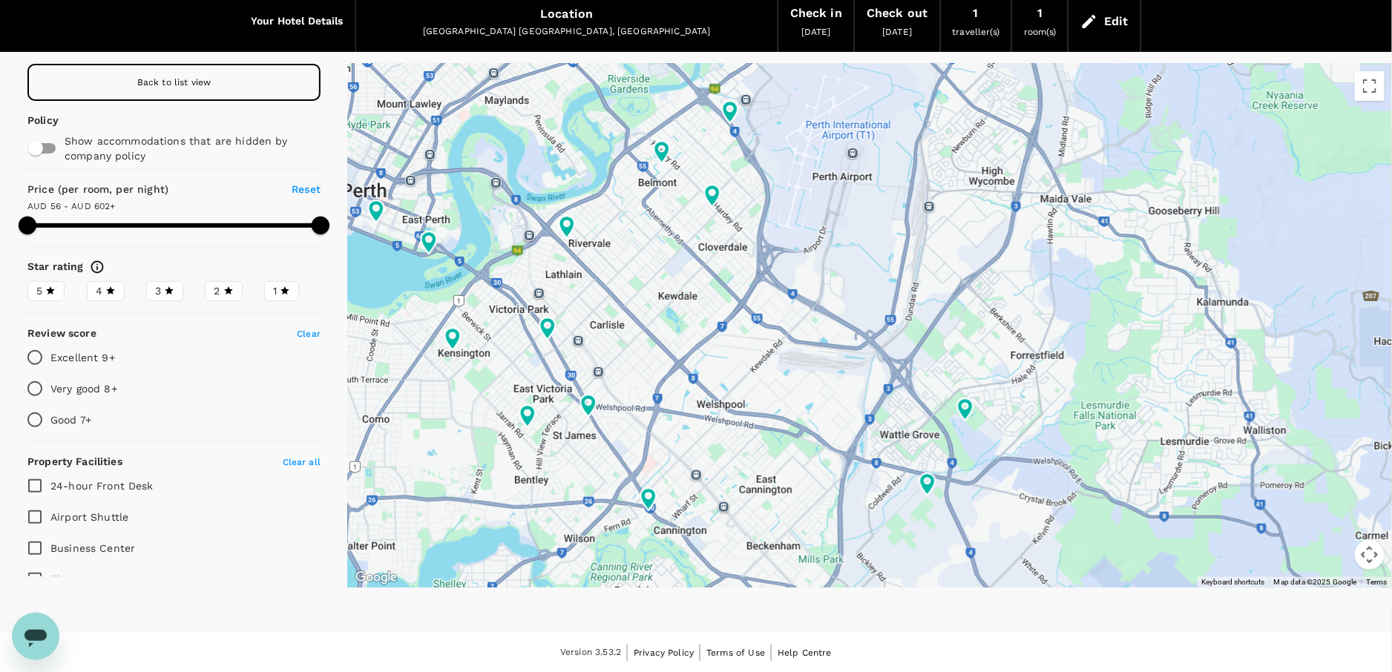
click at [232, 85] on div "Back to list view" at bounding box center [173, 82] width 293 height 37
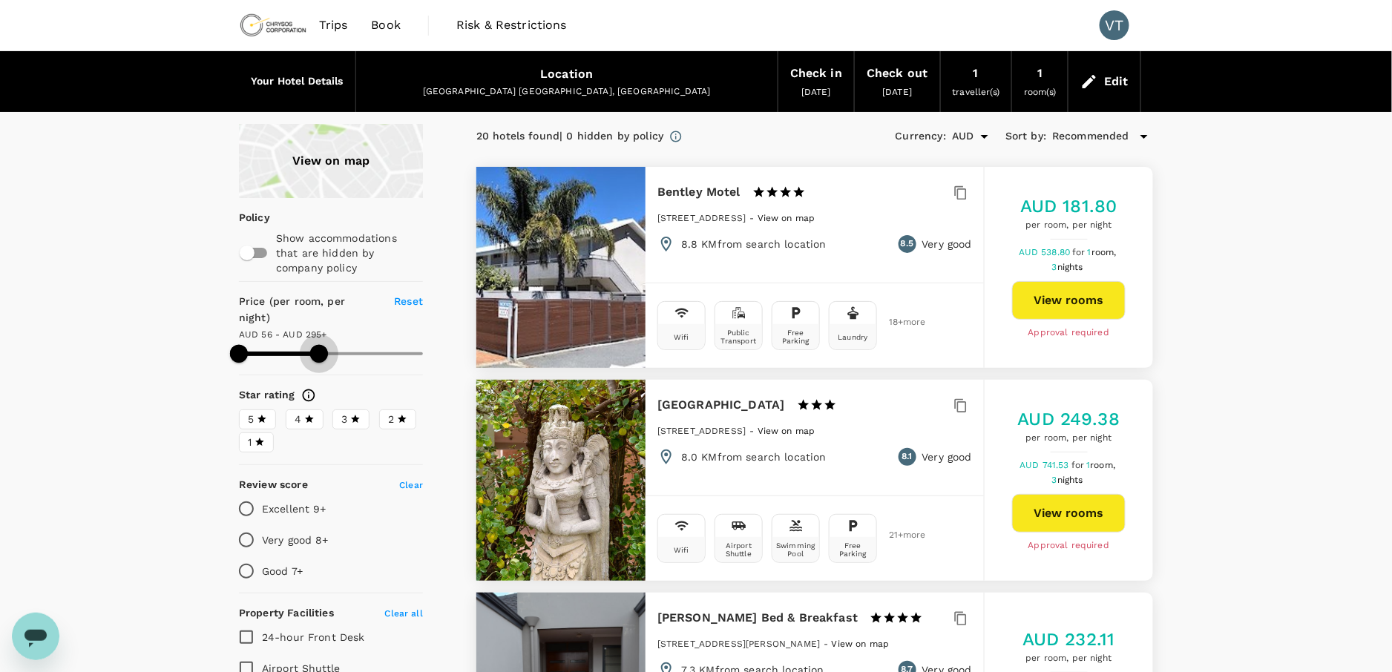
drag, startPoint x: 426, startPoint y: 335, endPoint x: 320, endPoint y: 340, distance: 106.2
click at [320, 345] on span at bounding box center [319, 354] width 18 height 18
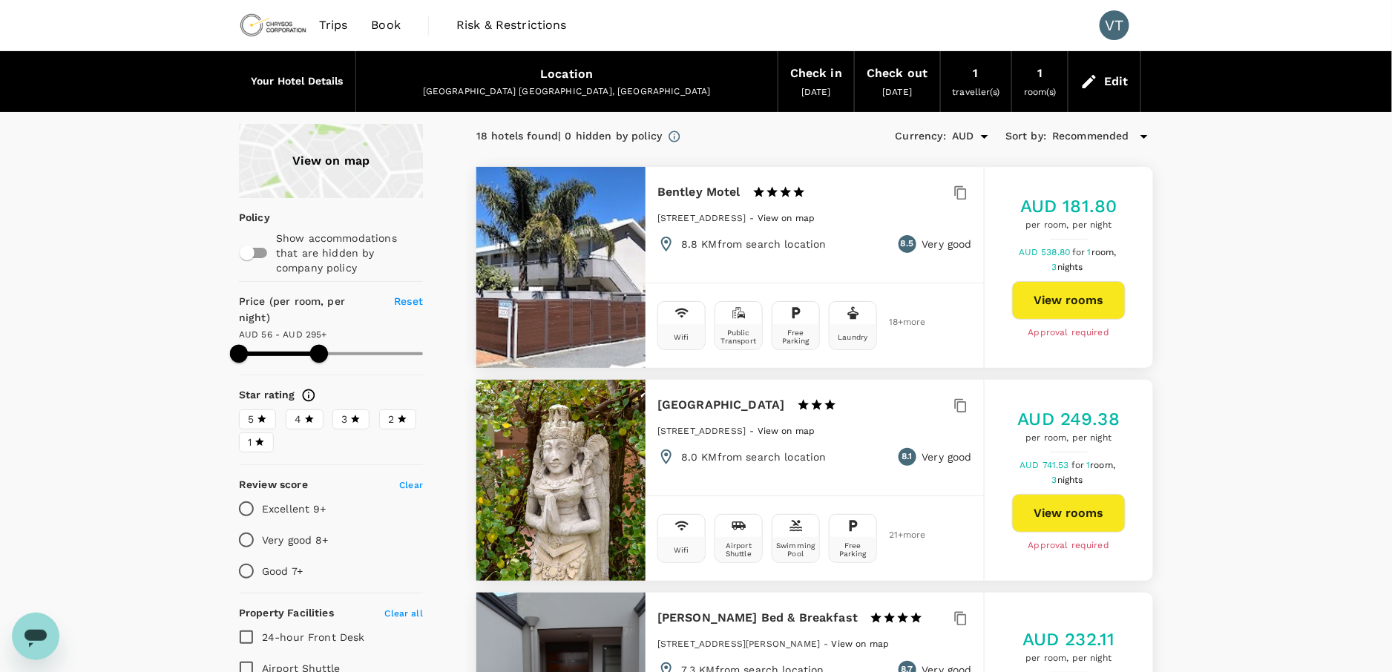
click at [255, 412] on div "5" at bounding box center [257, 420] width 19 height 16
click at [0, 0] on input "5" at bounding box center [0, 0] width 0 height 0
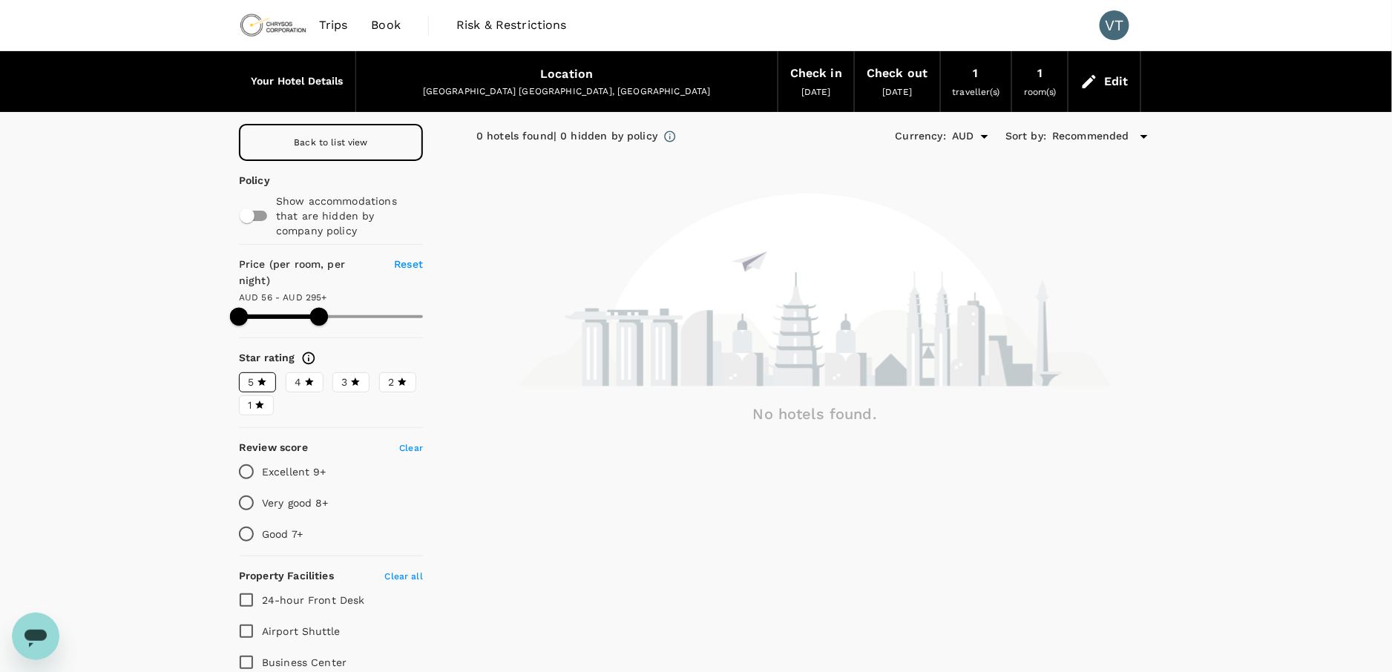
click at [290, 373] on label "4" at bounding box center [305, 383] width 38 height 20
click at [0, 0] on input "4" at bounding box center [0, 0] width 0 height 0
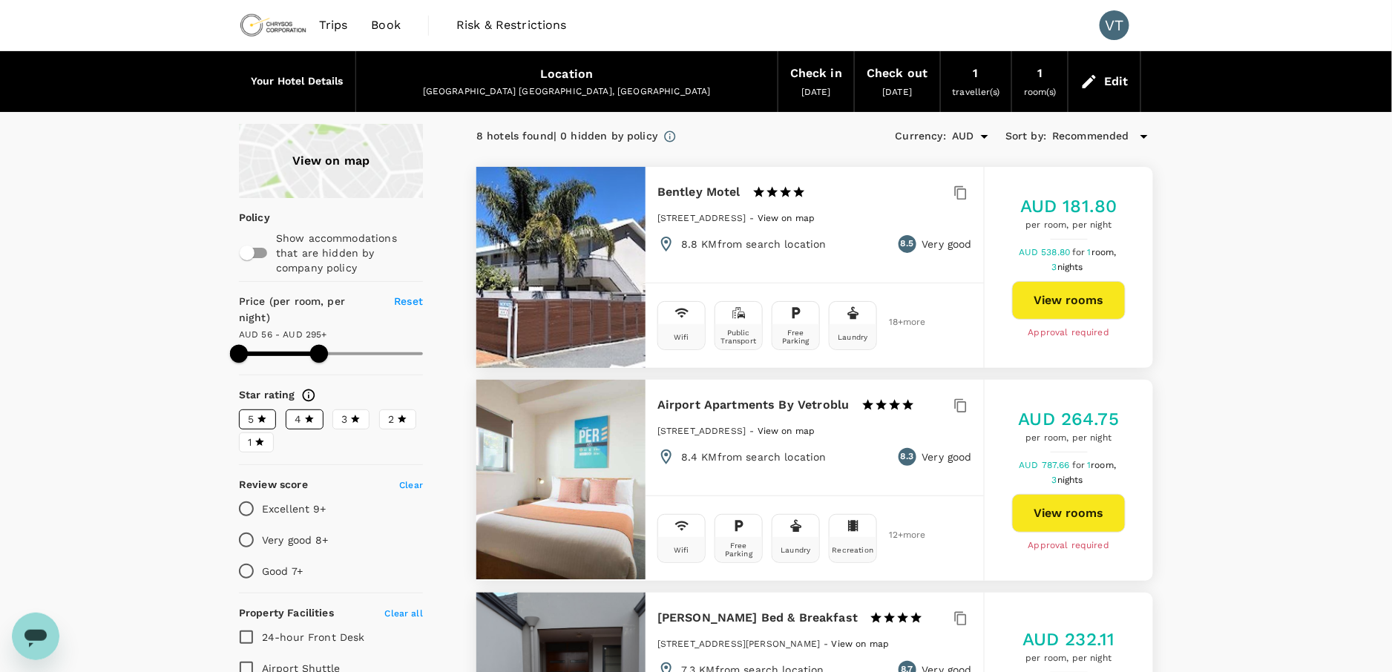
click at [260, 414] on icon at bounding box center [262, 419] width 10 height 10
click at [0, 0] on input "5" at bounding box center [0, 0] width 0 height 0
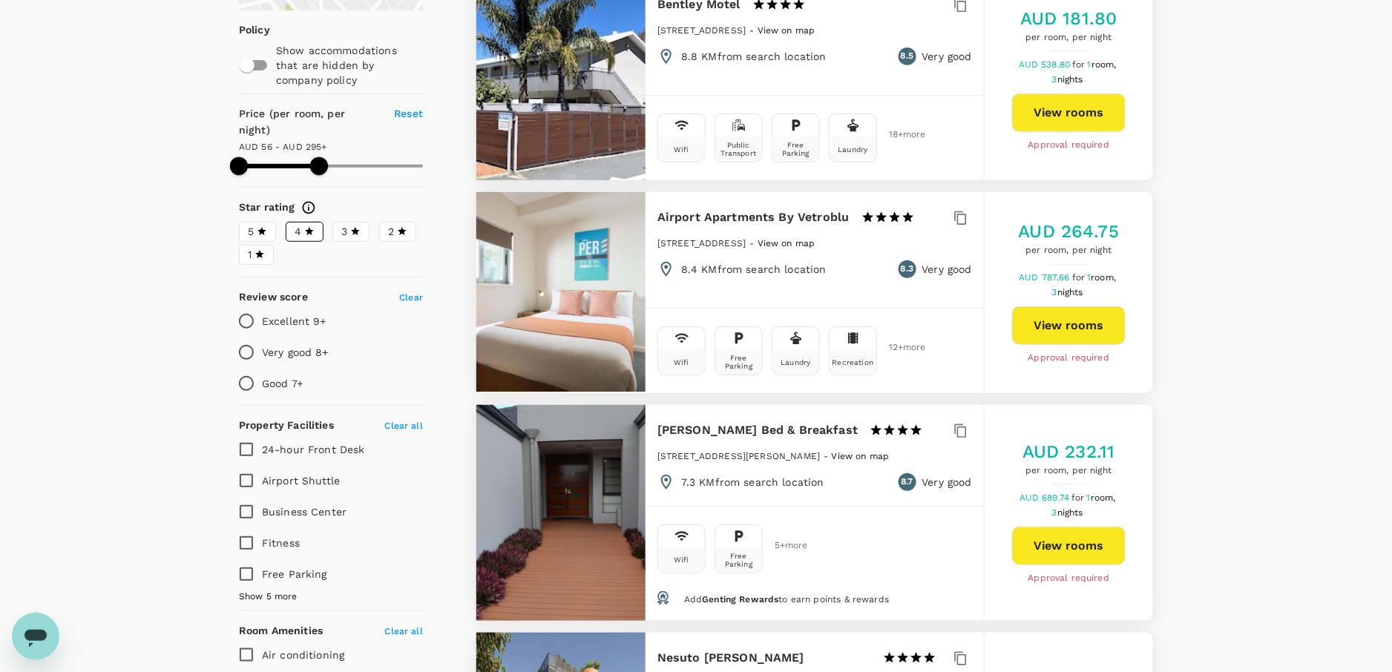
scroll to position [329, 0]
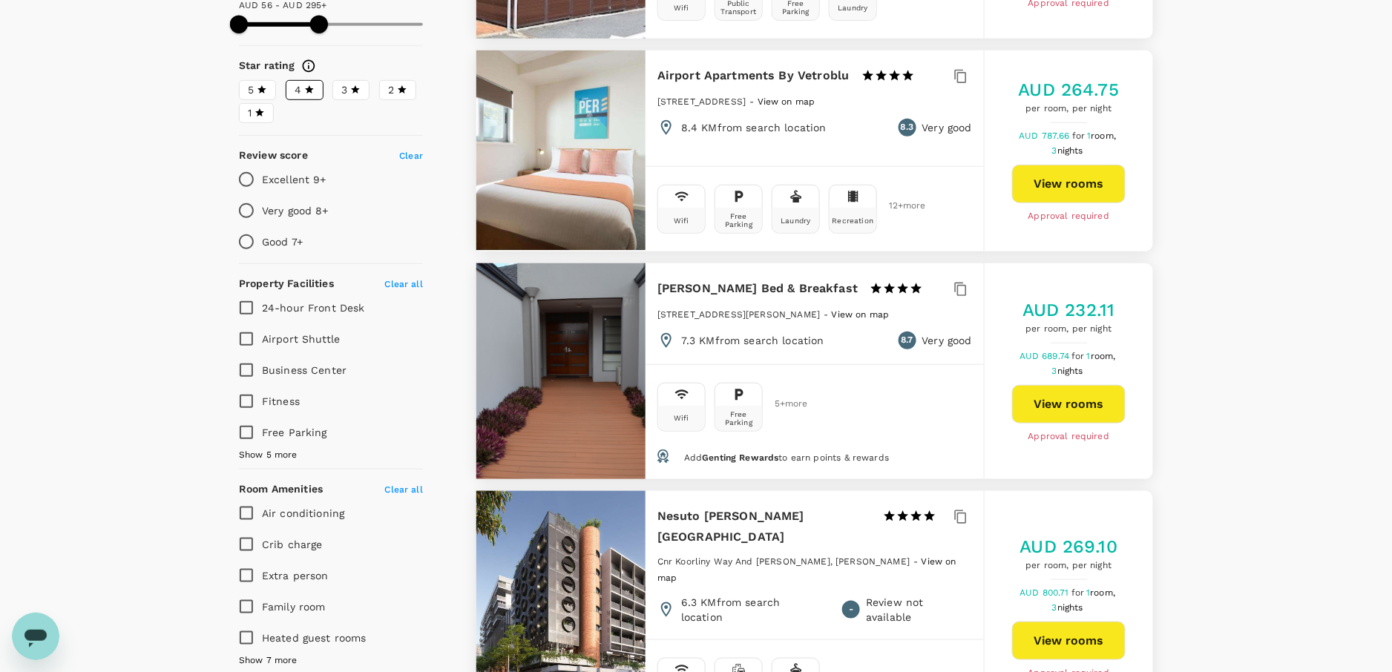
click at [260, 448] on span "Show 5 more" at bounding box center [268, 455] width 59 height 15
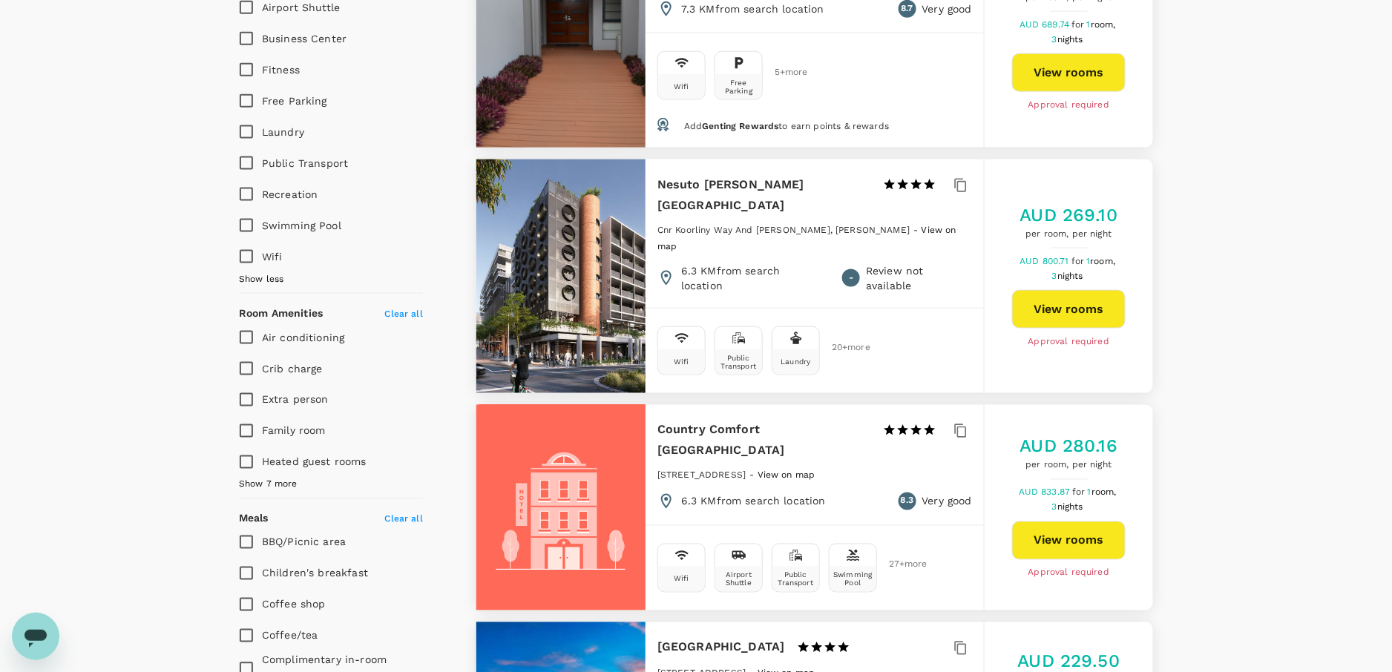
scroll to position [742, 0]
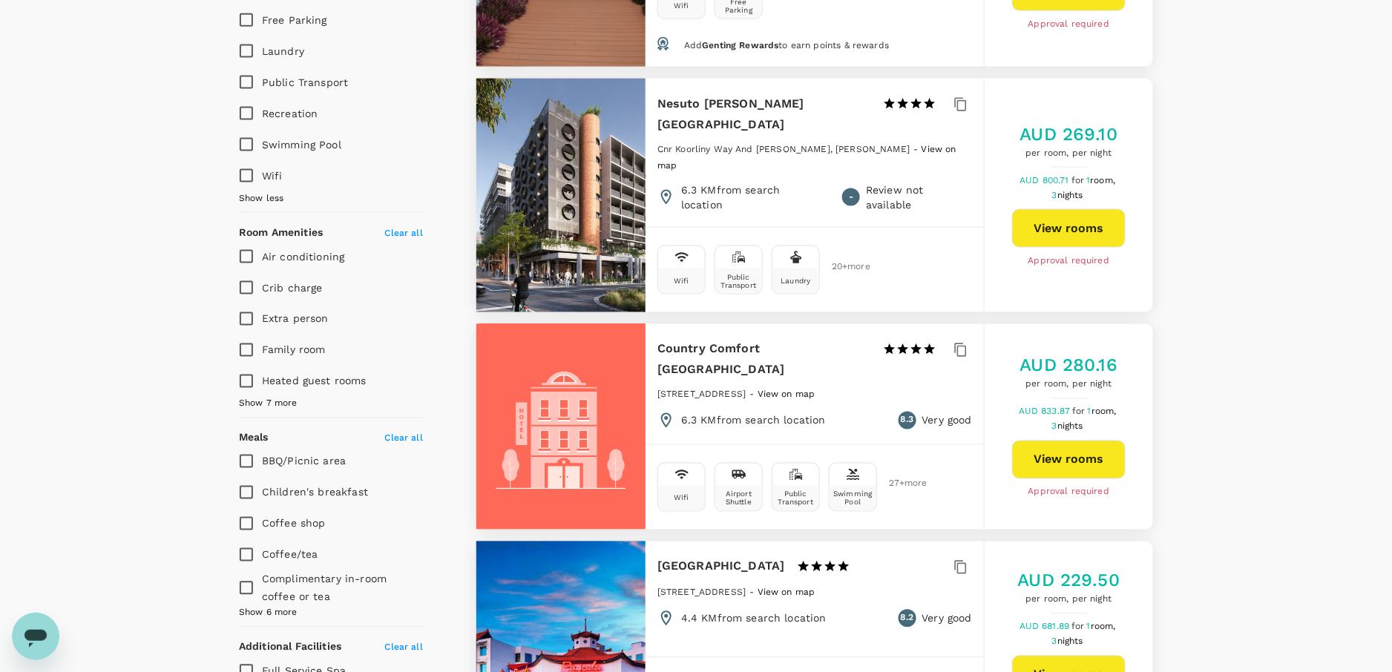
click at [278, 397] on span "Show 7 more" at bounding box center [268, 404] width 59 height 15
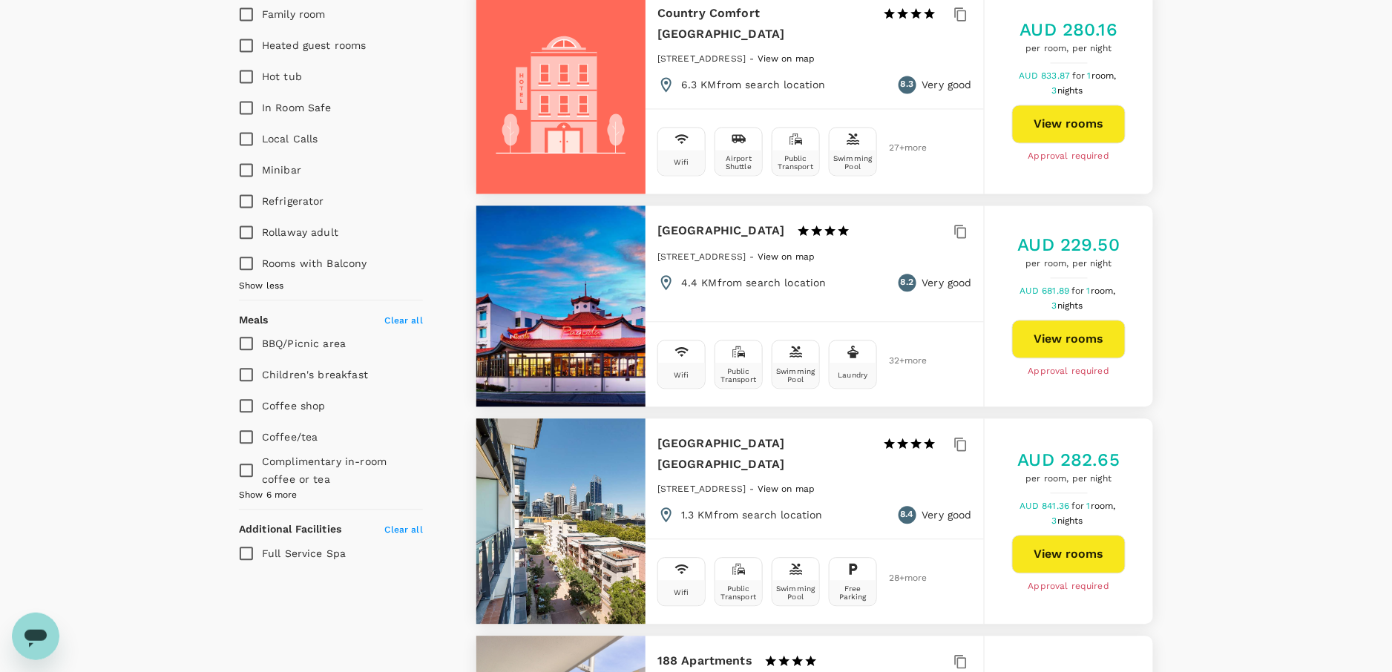
scroll to position [1154, 0]
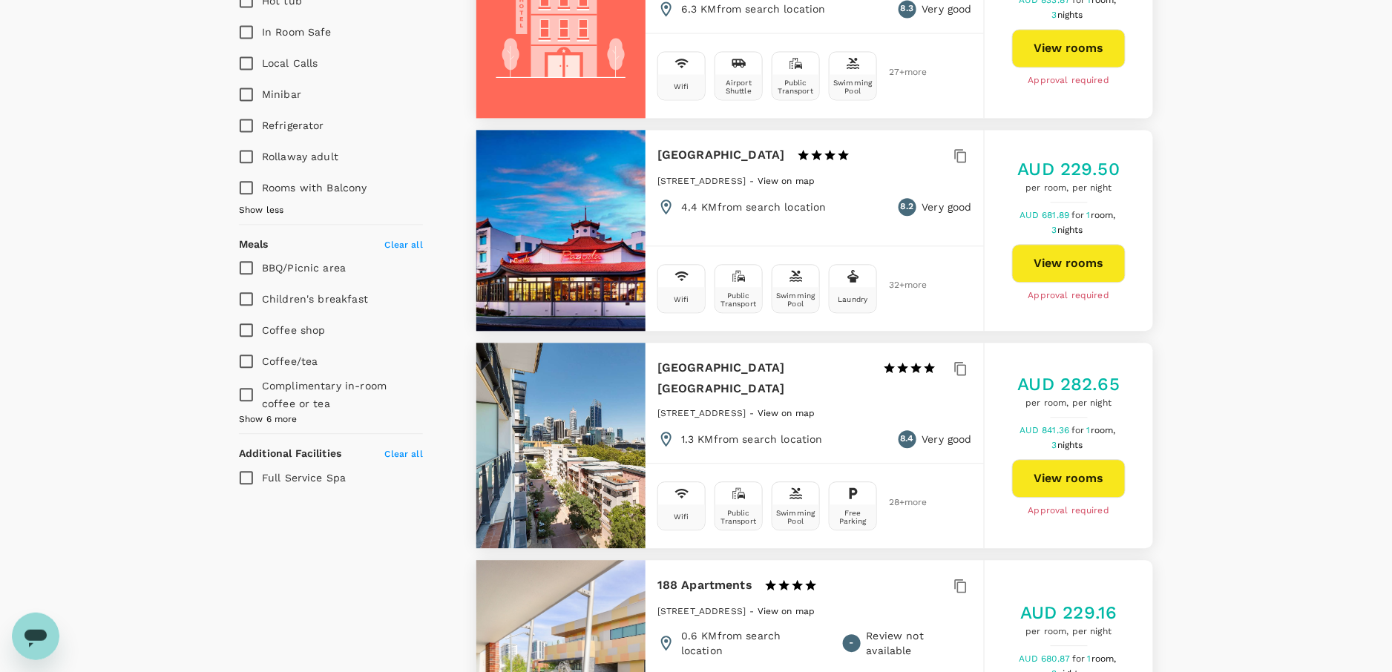
click at [257, 413] on span "Show 6 more" at bounding box center [268, 420] width 59 height 15
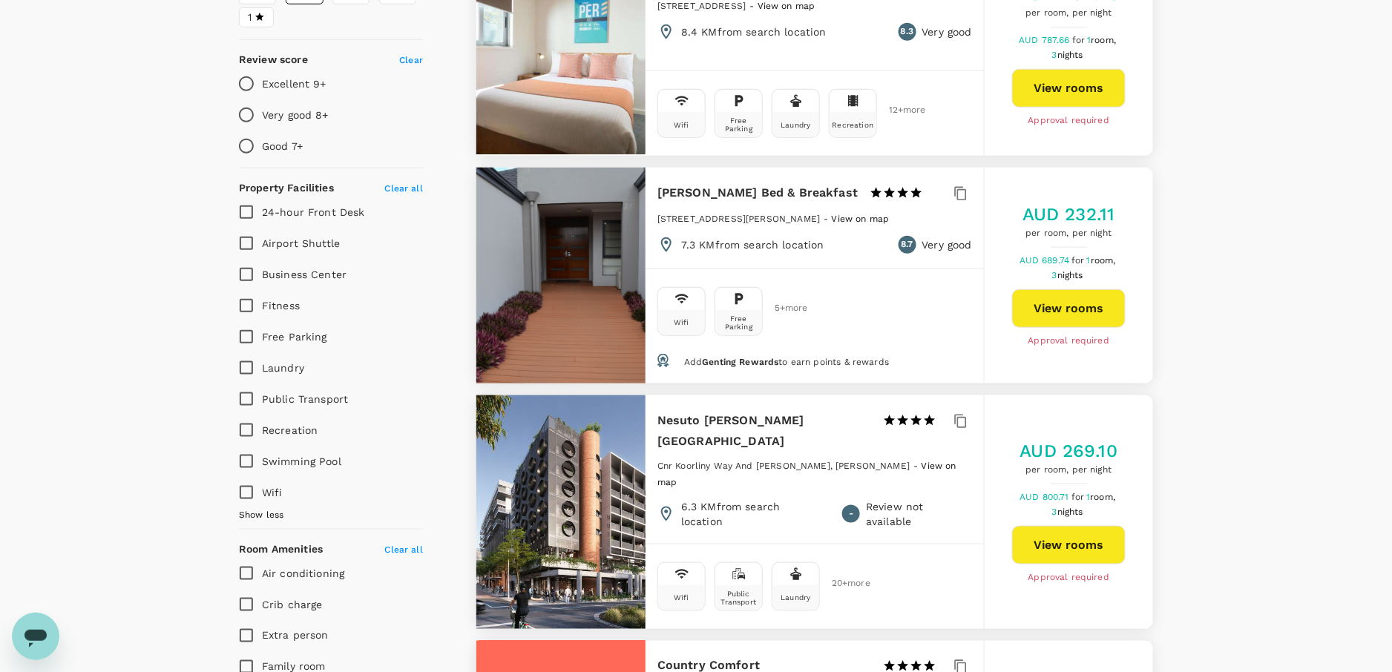
scroll to position [275, 0]
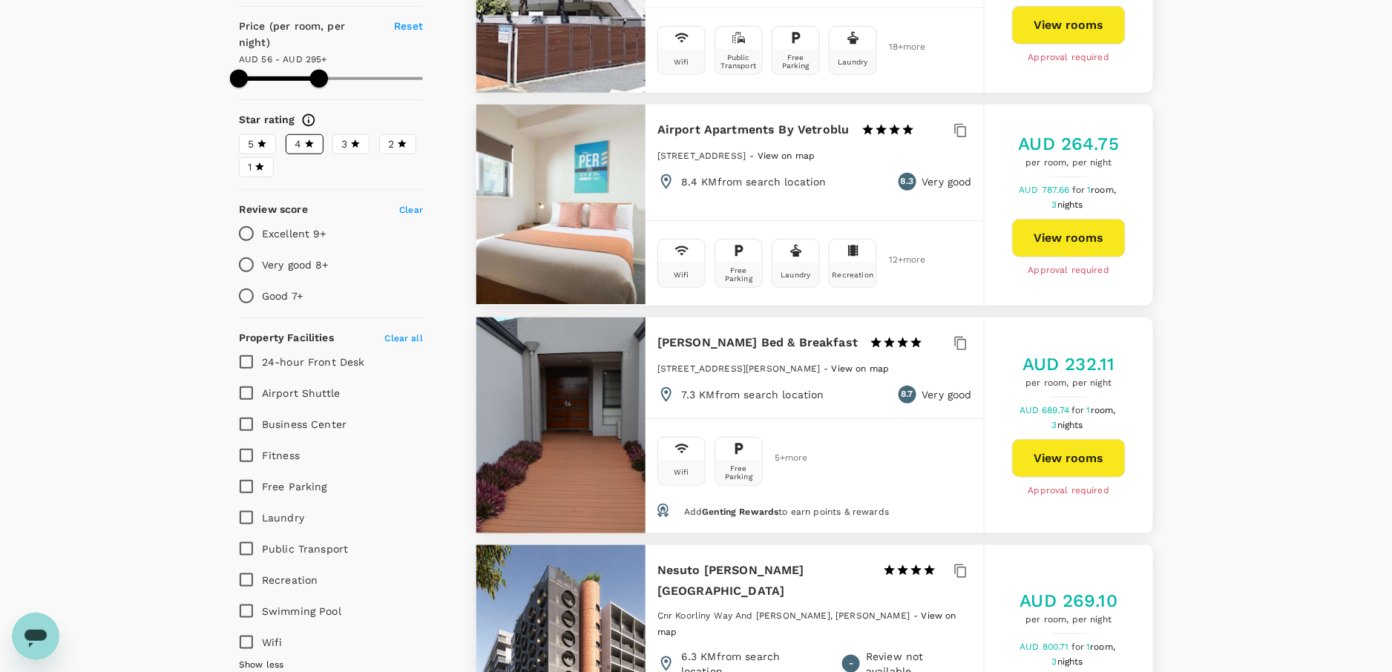
click at [304, 139] on icon at bounding box center [309, 144] width 10 height 10
click at [0, 0] on input "4" at bounding box center [0, 0] width 0 height 0
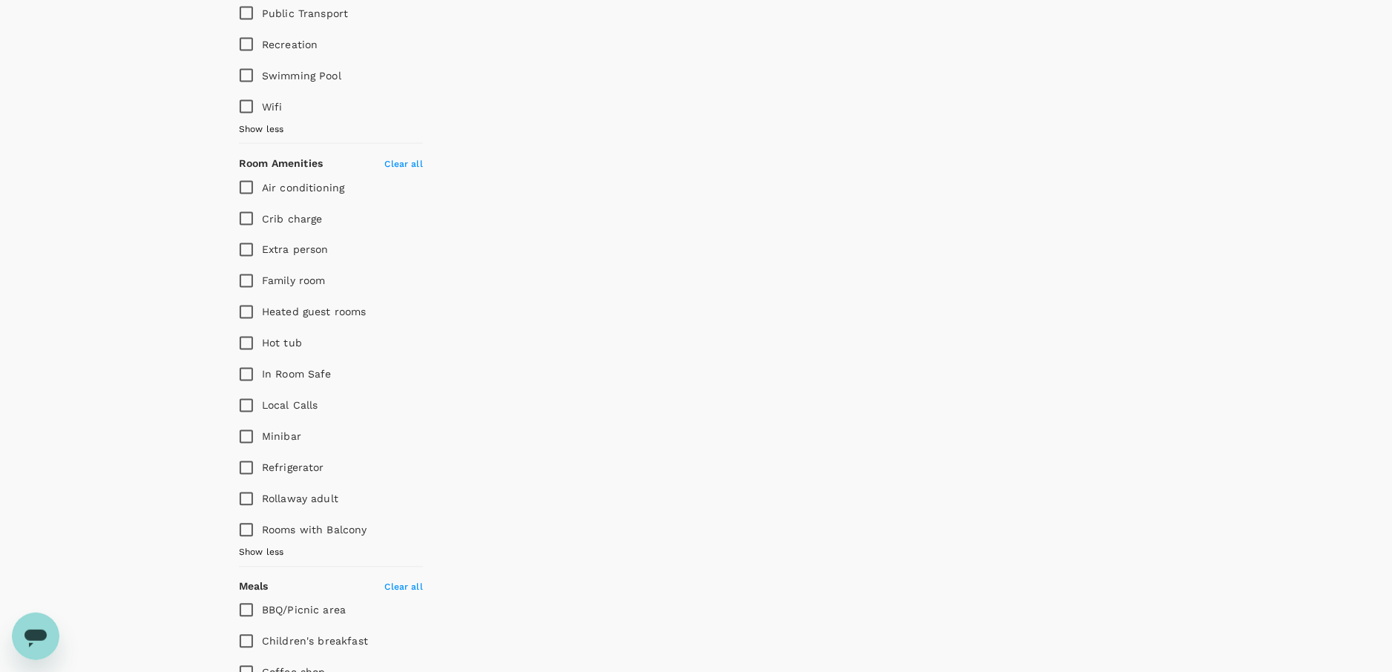
scroll to position [852, 0]
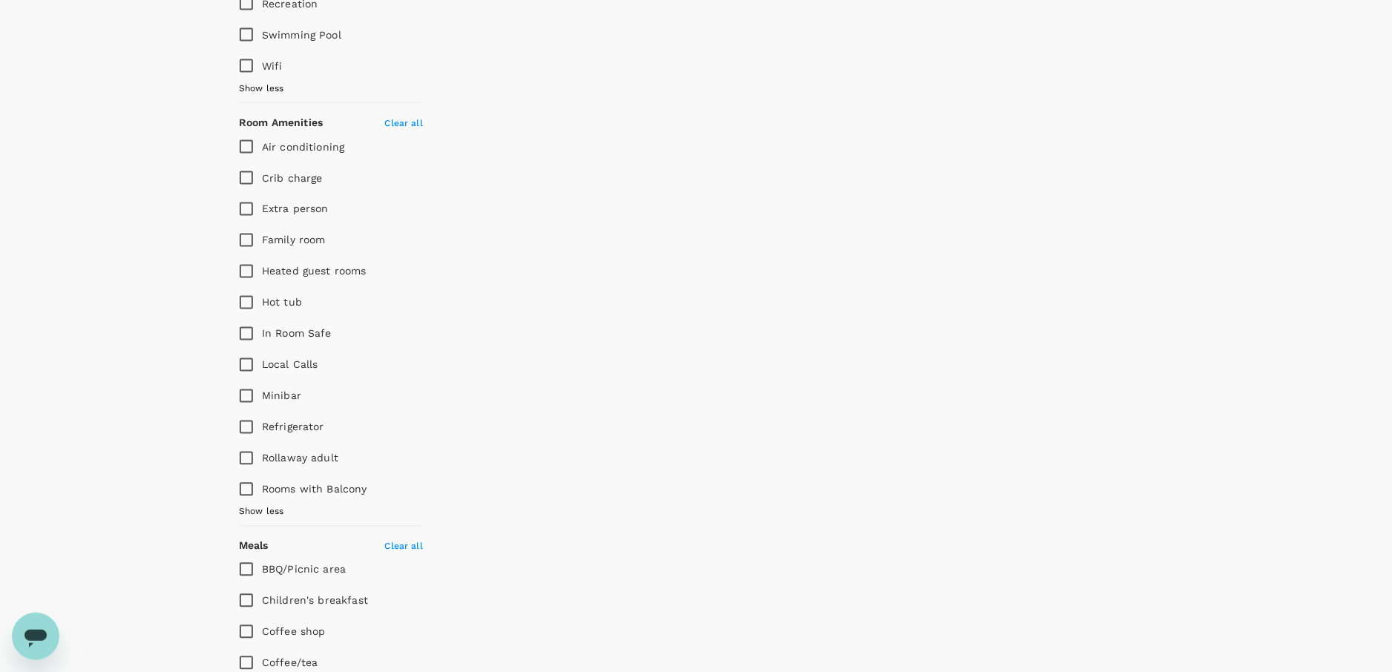
type input "295.33"
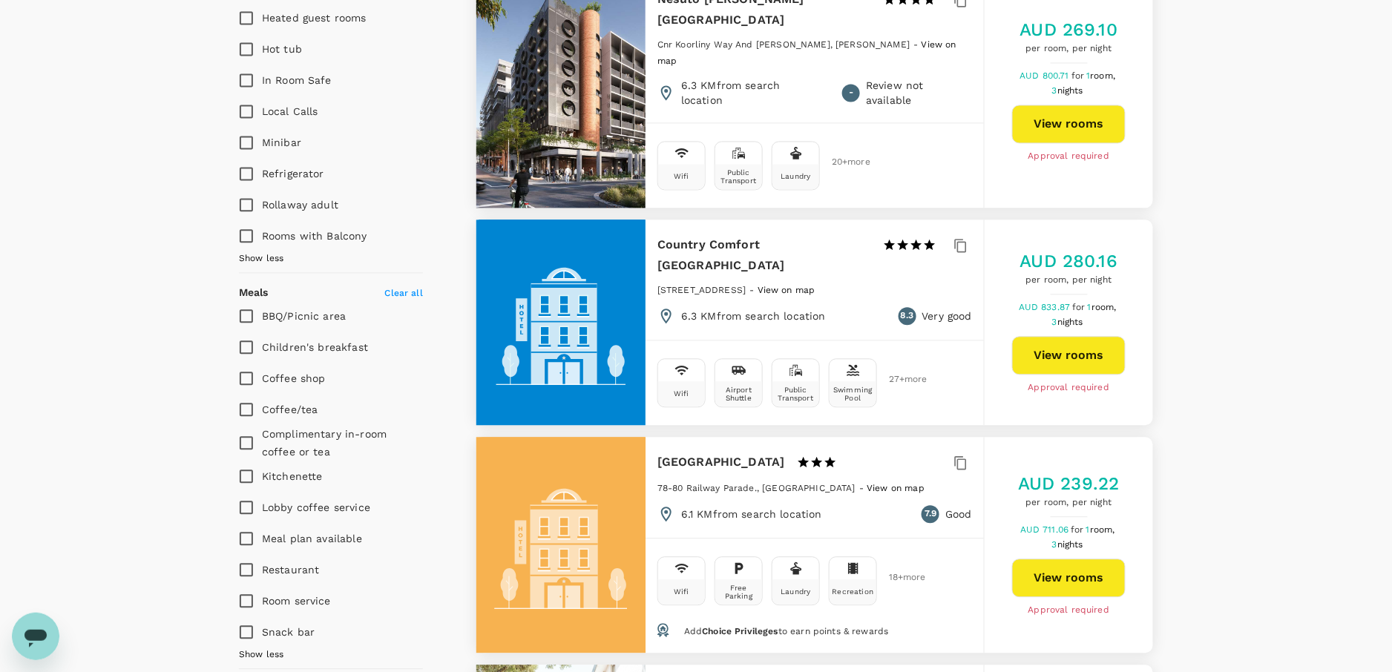
scroll to position [1188, 0]
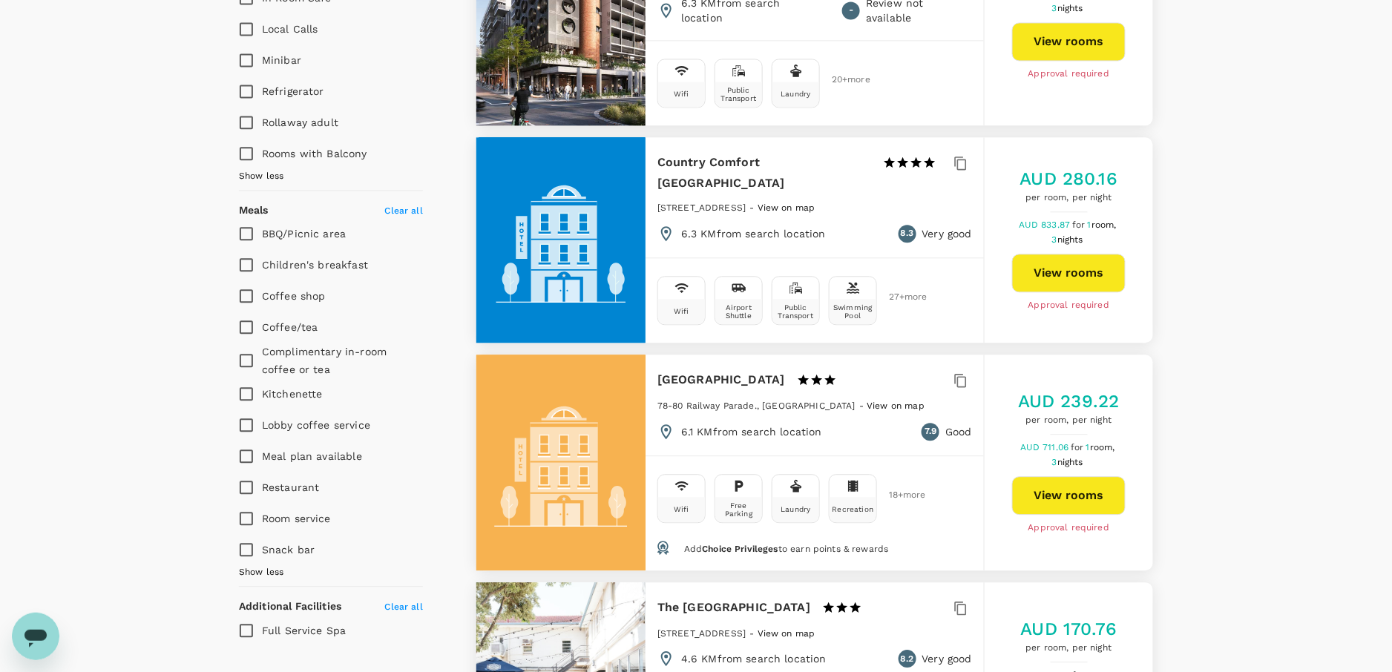
drag, startPoint x: 340, startPoint y: 433, endPoint x: 369, endPoint y: 434, distance: 29.0
click at [340, 450] on span "Meal plan available" at bounding box center [312, 456] width 100 height 12
click at [262, 441] on input "Meal plan available" at bounding box center [246, 456] width 31 height 31
checkbox input "true"
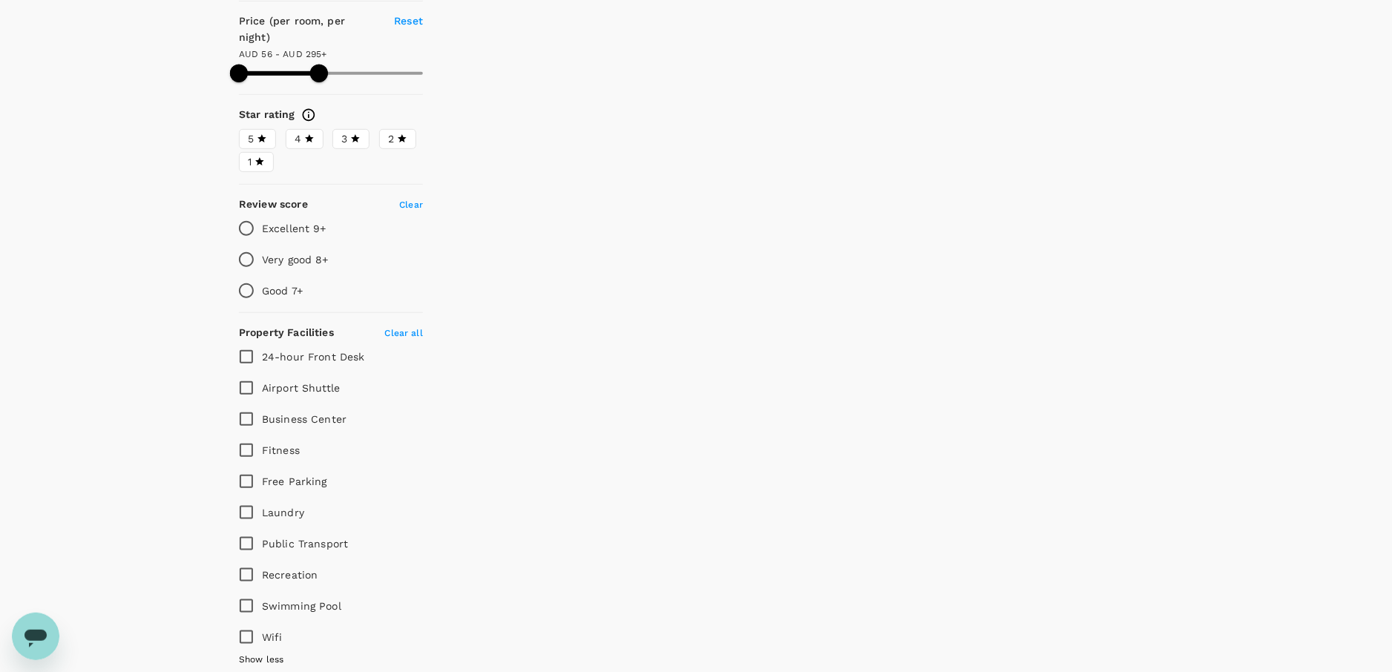
type input "295.33"
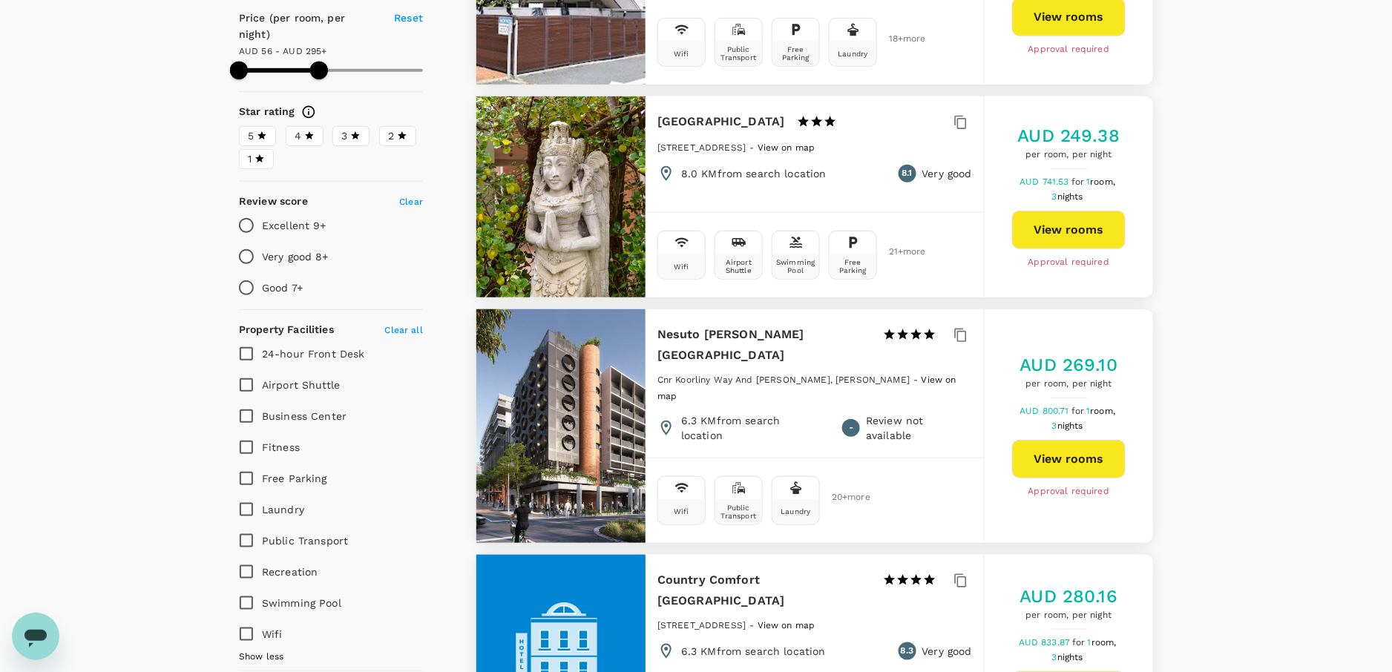
scroll to position [329, 0]
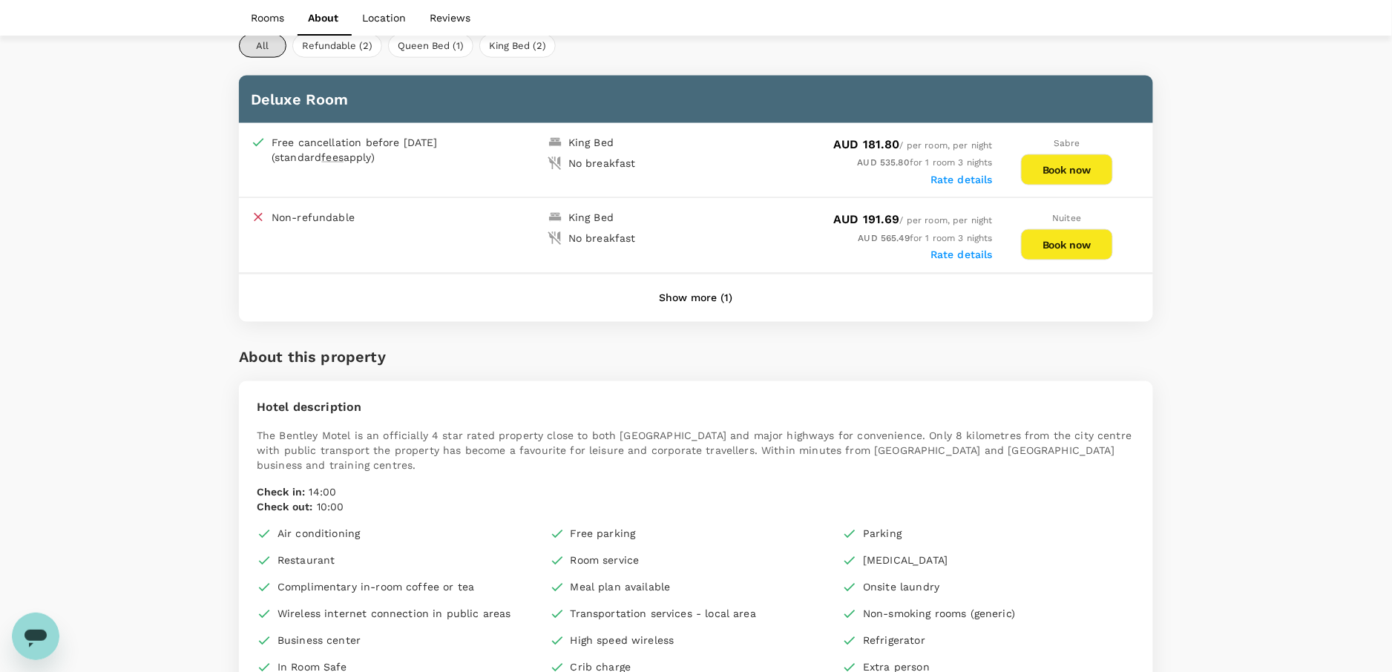
scroll to position [742, 0]
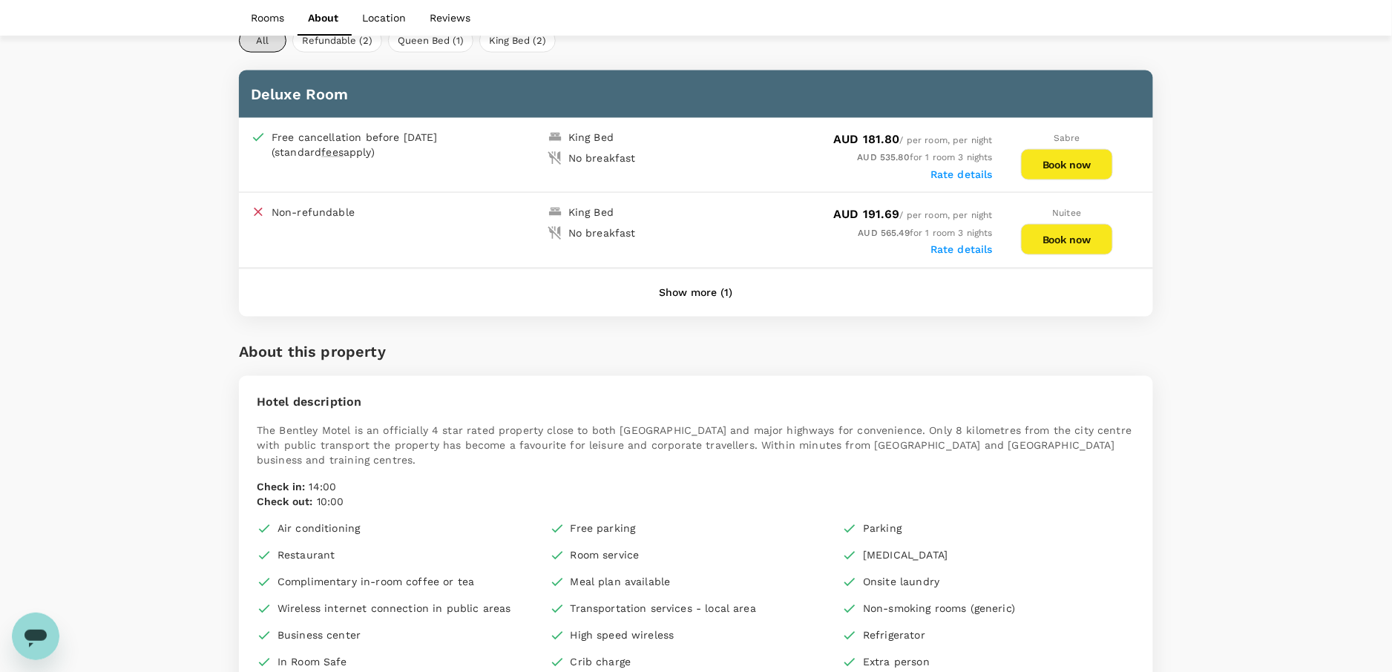
click at [692, 283] on button "Show more (1)" at bounding box center [696, 293] width 115 height 36
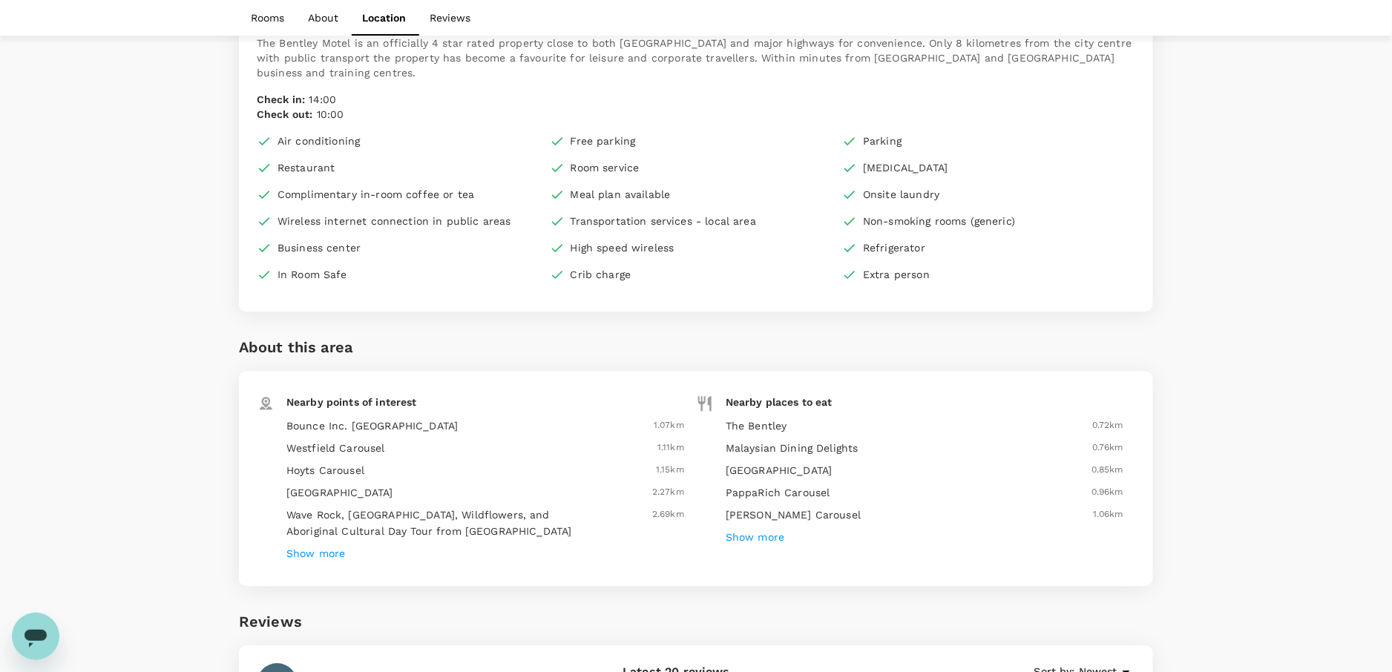
scroll to position [1236, 0]
